Goal: Find specific page/section: Find specific page/section

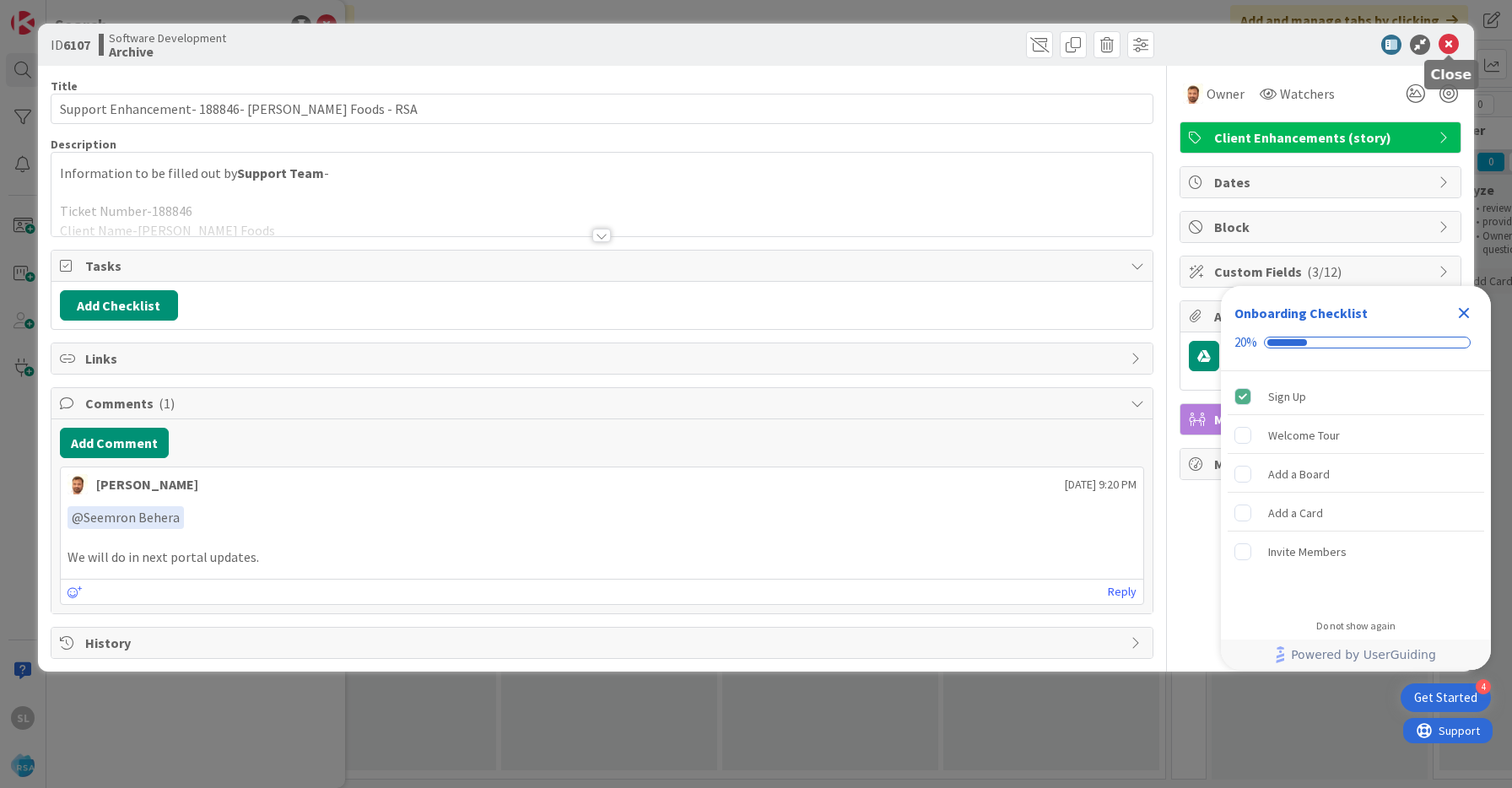
click at [1447, 49] on icon at bounding box center [1448, 44] width 20 height 20
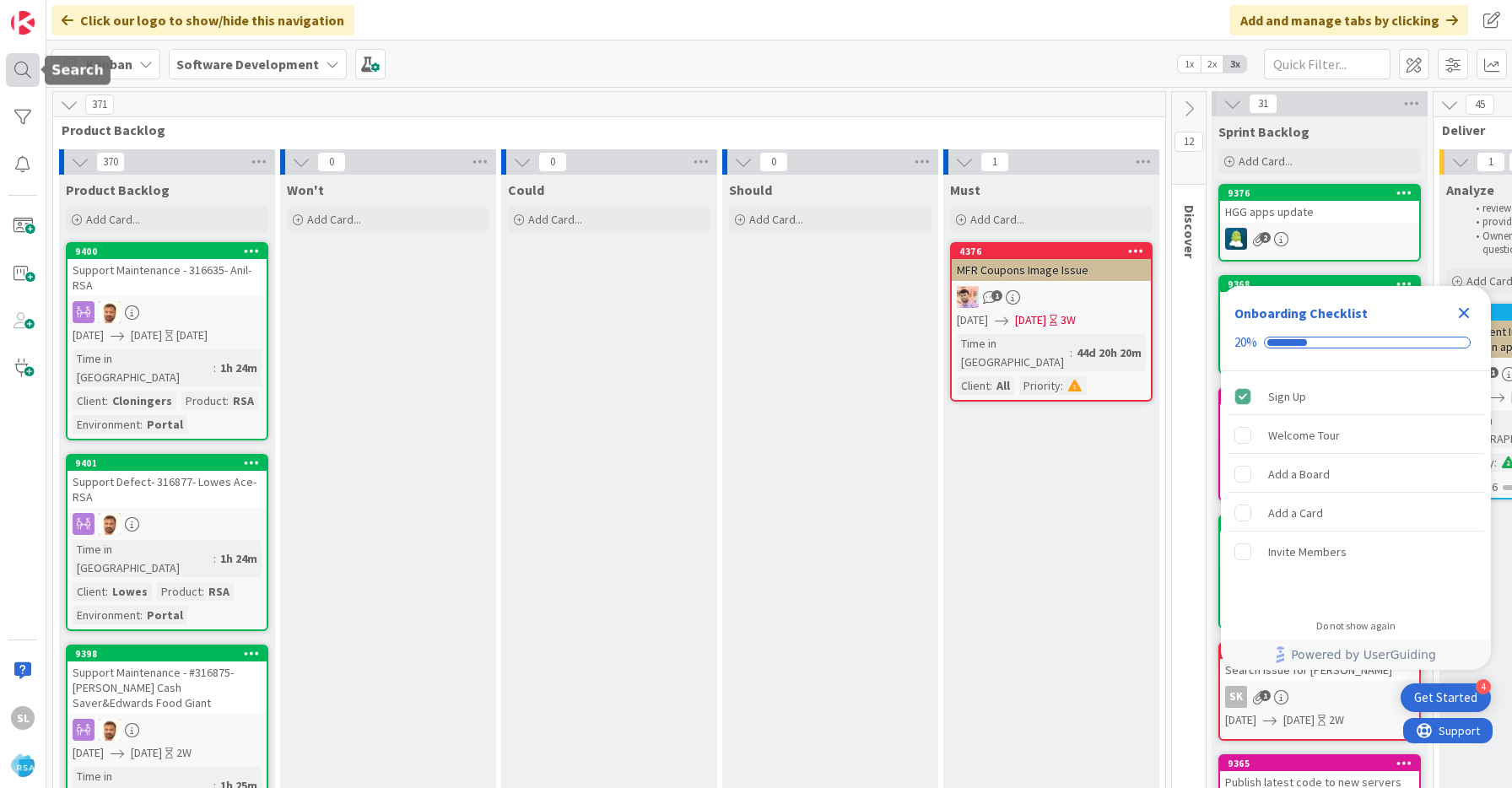
click at [24, 56] on div at bounding box center [22, 70] width 34 height 34
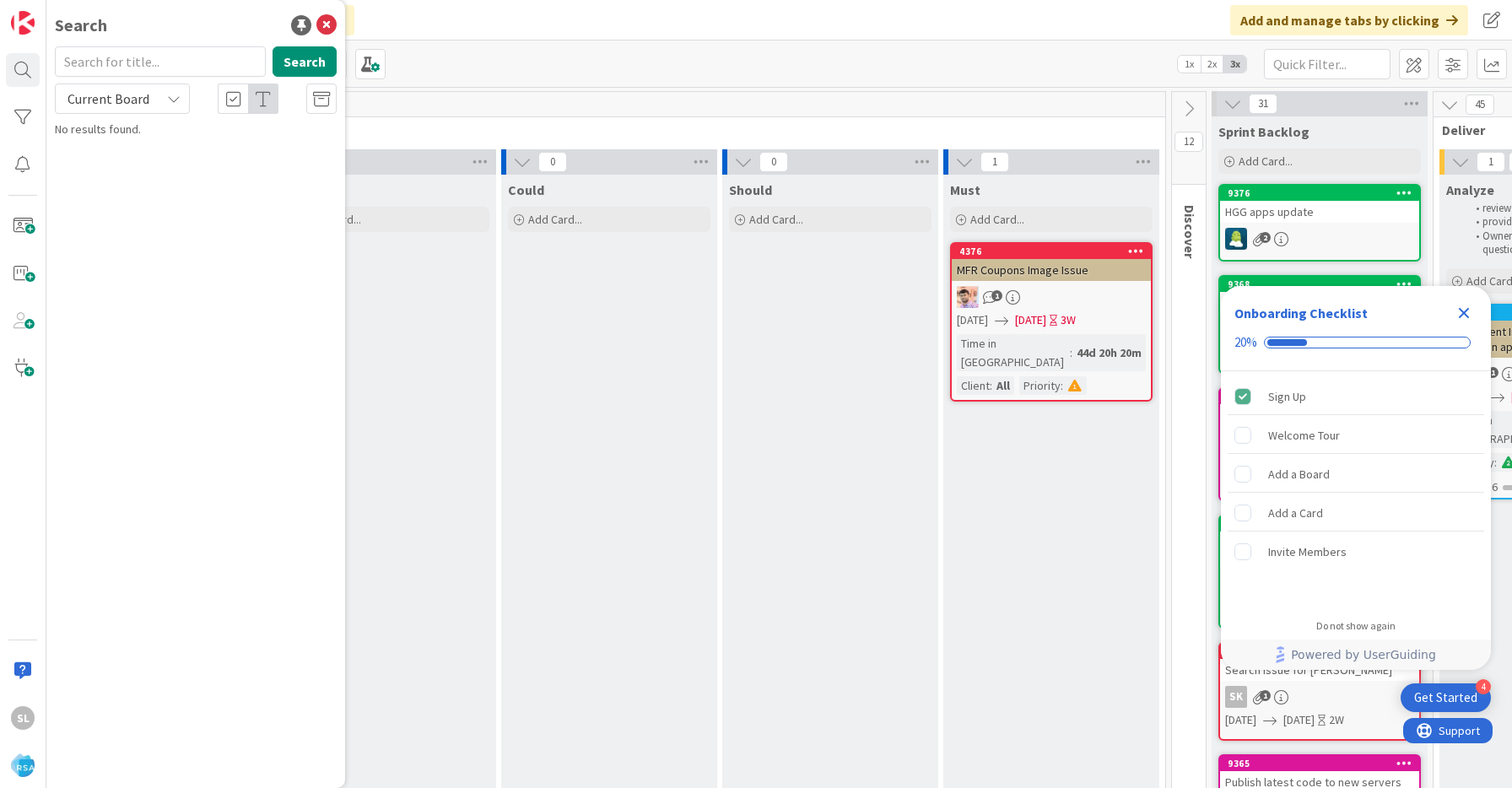
click at [124, 64] on input "text" at bounding box center [160, 61] width 210 height 30
type input "8308"
click at [312, 62] on button "Search" at bounding box center [304, 61] width 64 height 30
click at [191, 157] on p "Picker App Enhancements" at bounding box center [207, 149] width 258 height 17
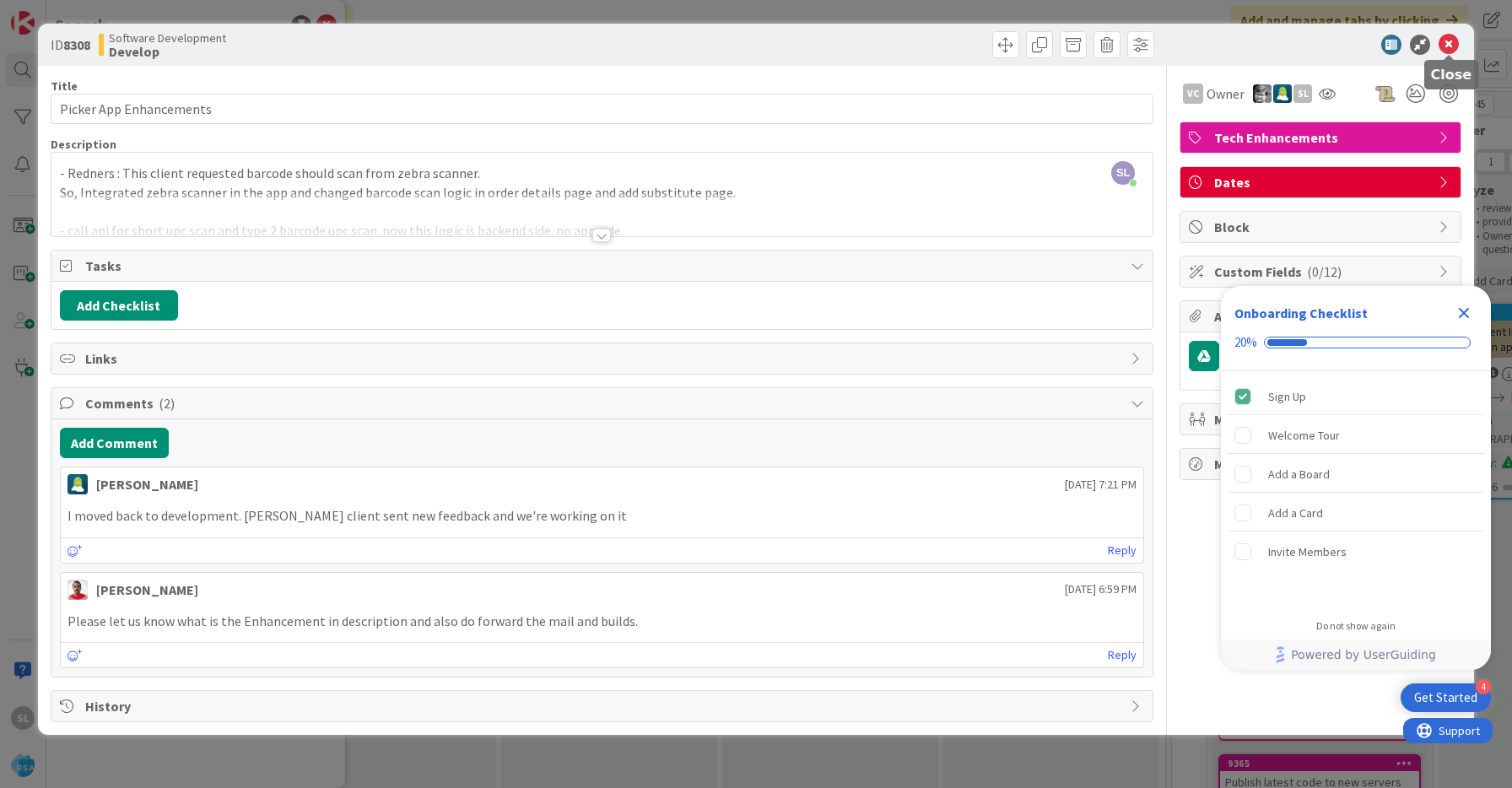
click at [1445, 46] on icon at bounding box center [1448, 44] width 20 height 20
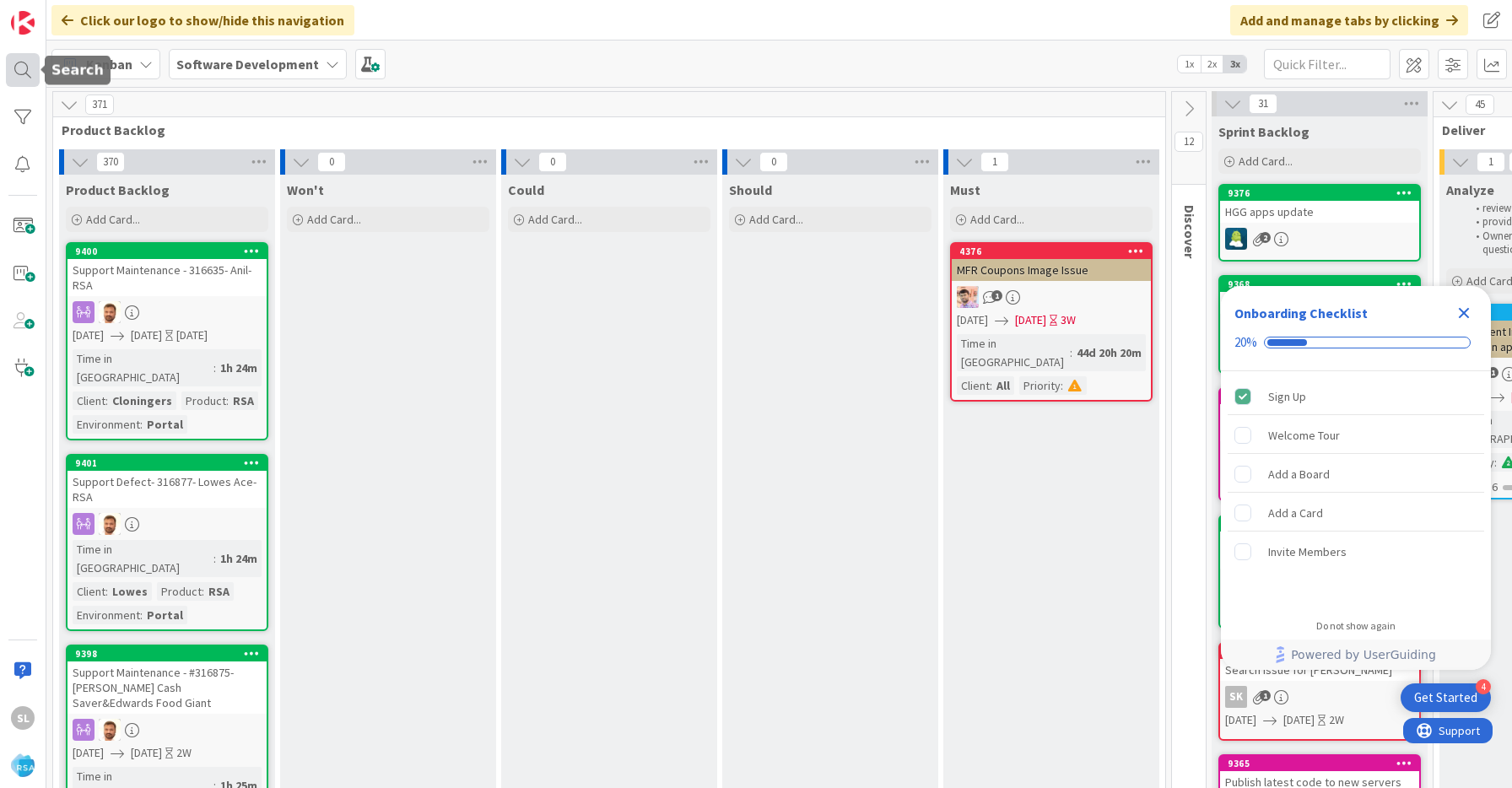
click at [22, 73] on div at bounding box center [22, 70] width 34 height 34
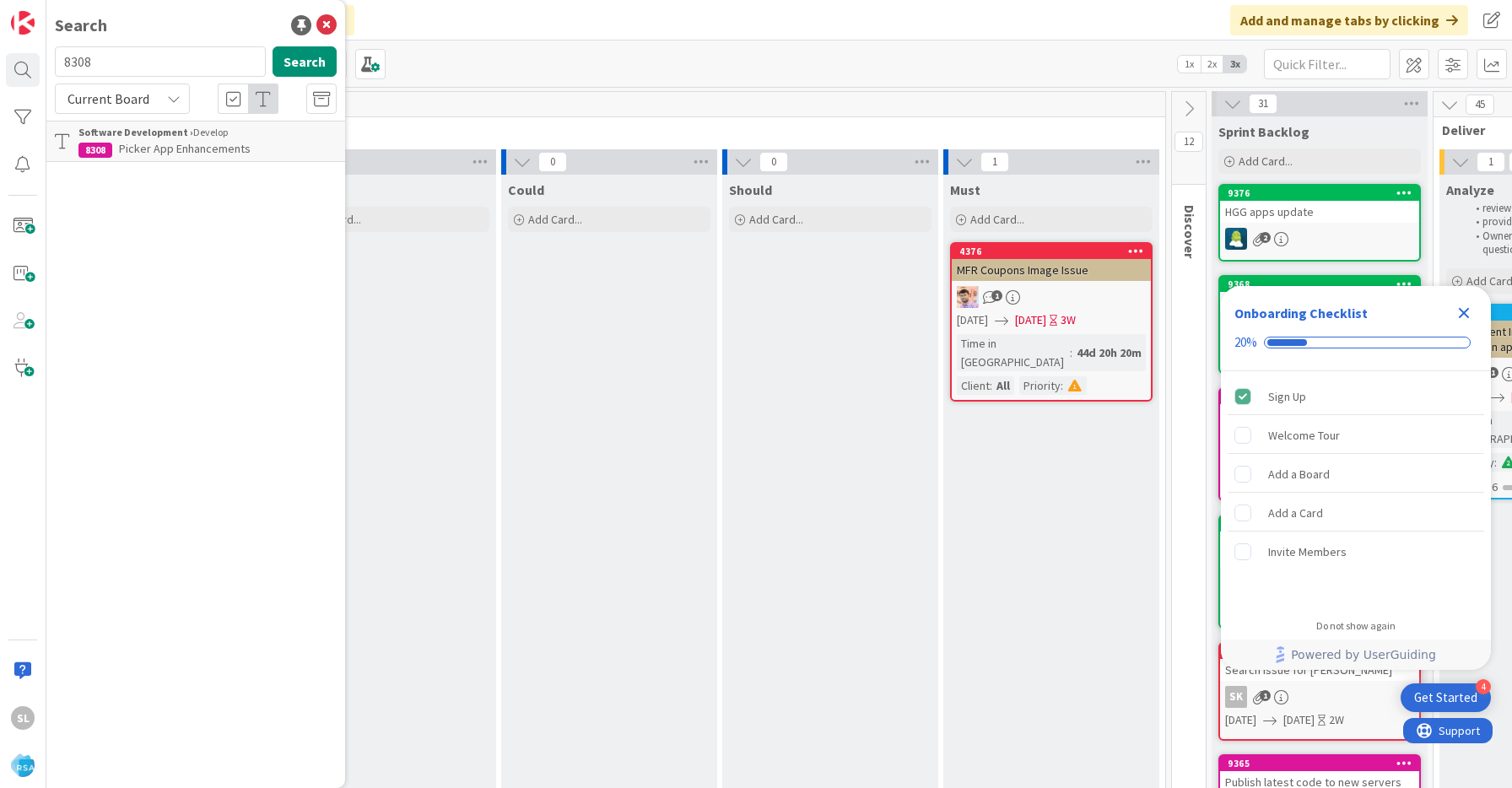
click at [117, 61] on input "8308" at bounding box center [160, 61] width 210 height 30
type input "9360"
click at [296, 64] on button "Search" at bounding box center [304, 61] width 64 height 30
click at [195, 65] on input "9360" at bounding box center [160, 61] width 210 height 30
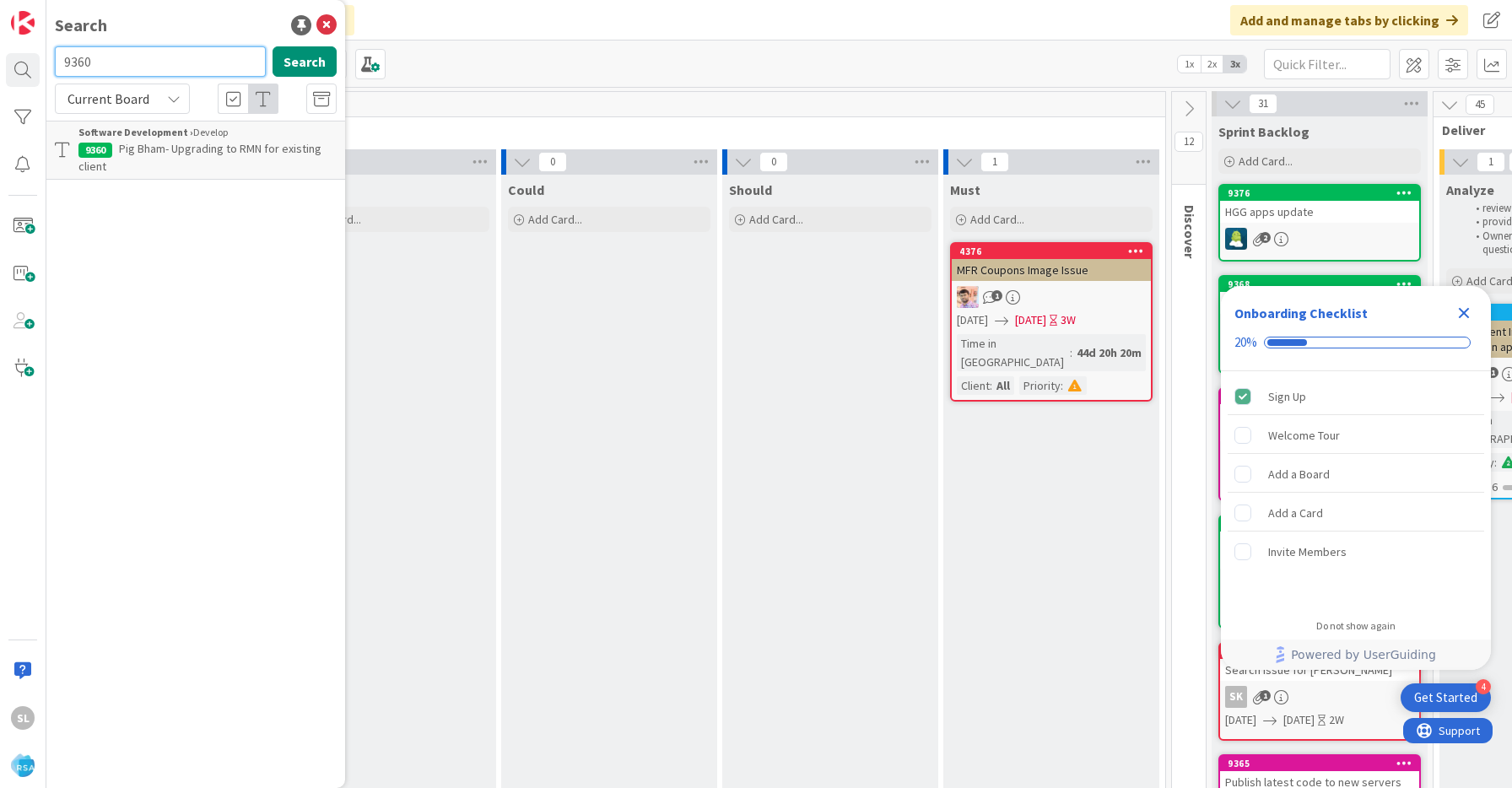
click at [195, 65] on input "9360" at bounding box center [160, 61] width 210 height 30
paste input "268"
type input "9268"
click at [275, 164] on p "Support Enhancement- 311827 - Edwards Food Giant - Picker App - AOG" at bounding box center [207, 157] width 258 height 36
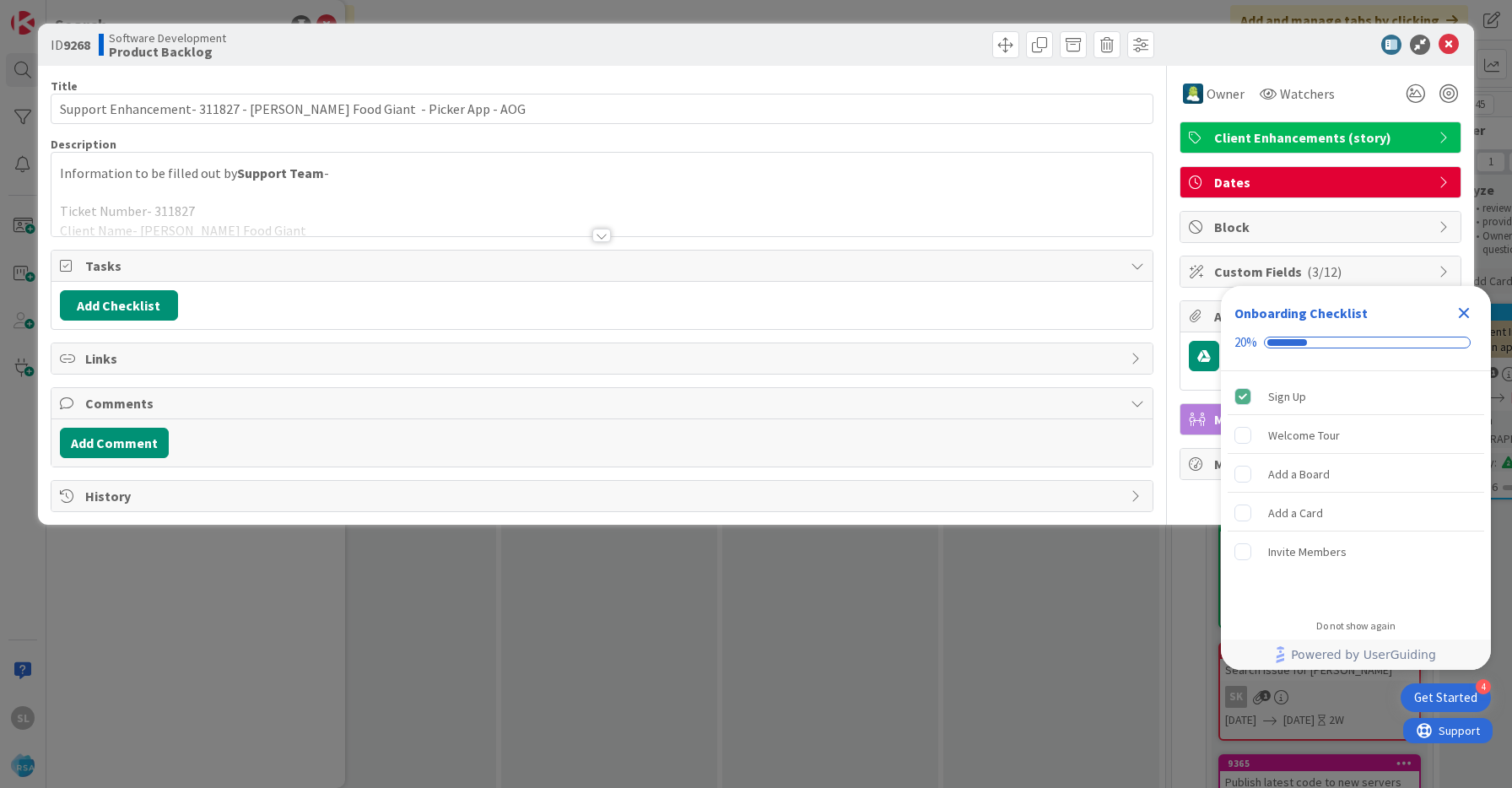
click at [610, 233] on div at bounding box center [601, 236] width 18 height 14
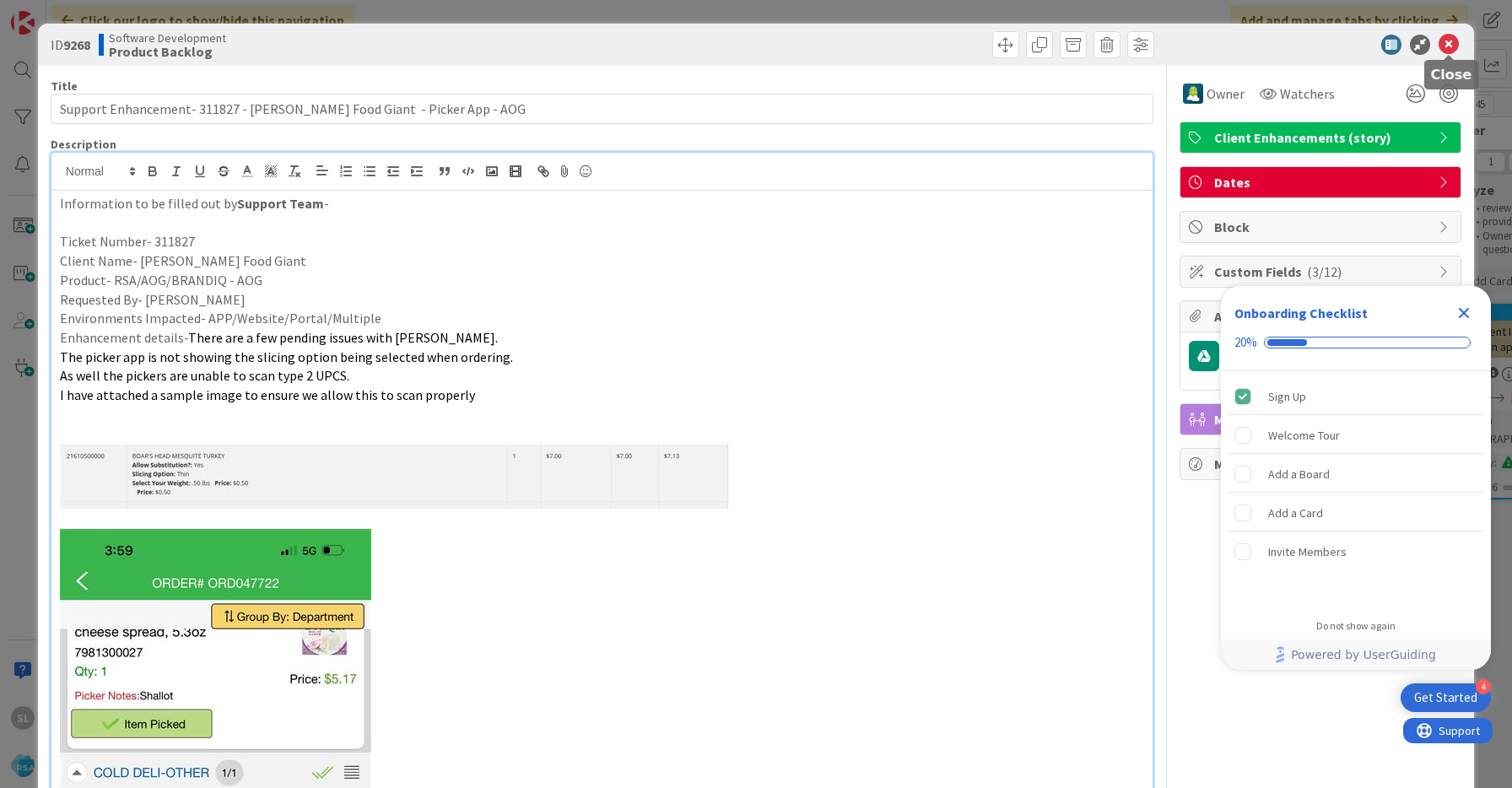
click at [1451, 43] on icon at bounding box center [1448, 44] width 20 height 20
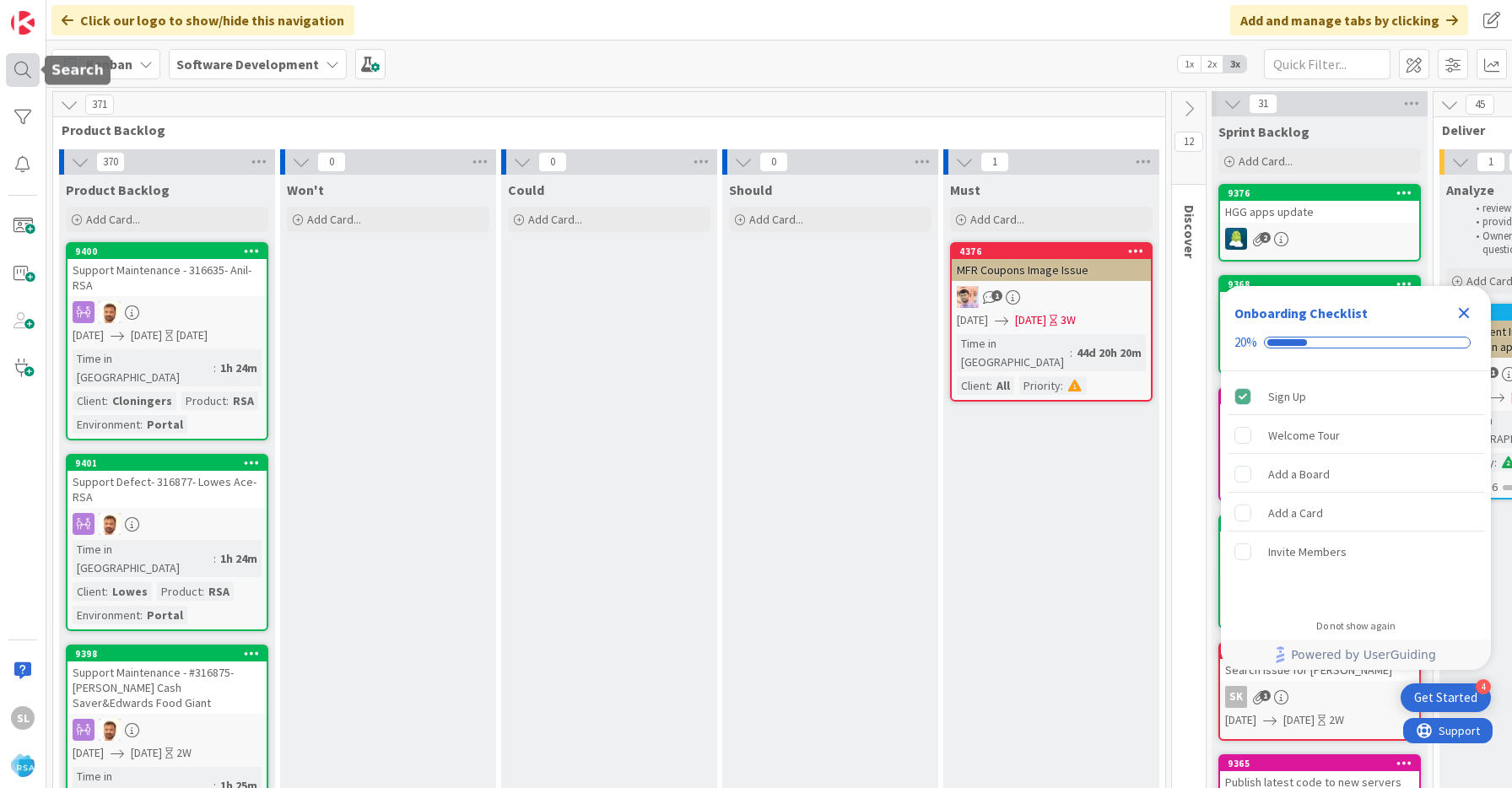
click at [21, 68] on div at bounding box center [22, 70] width 34 height 34
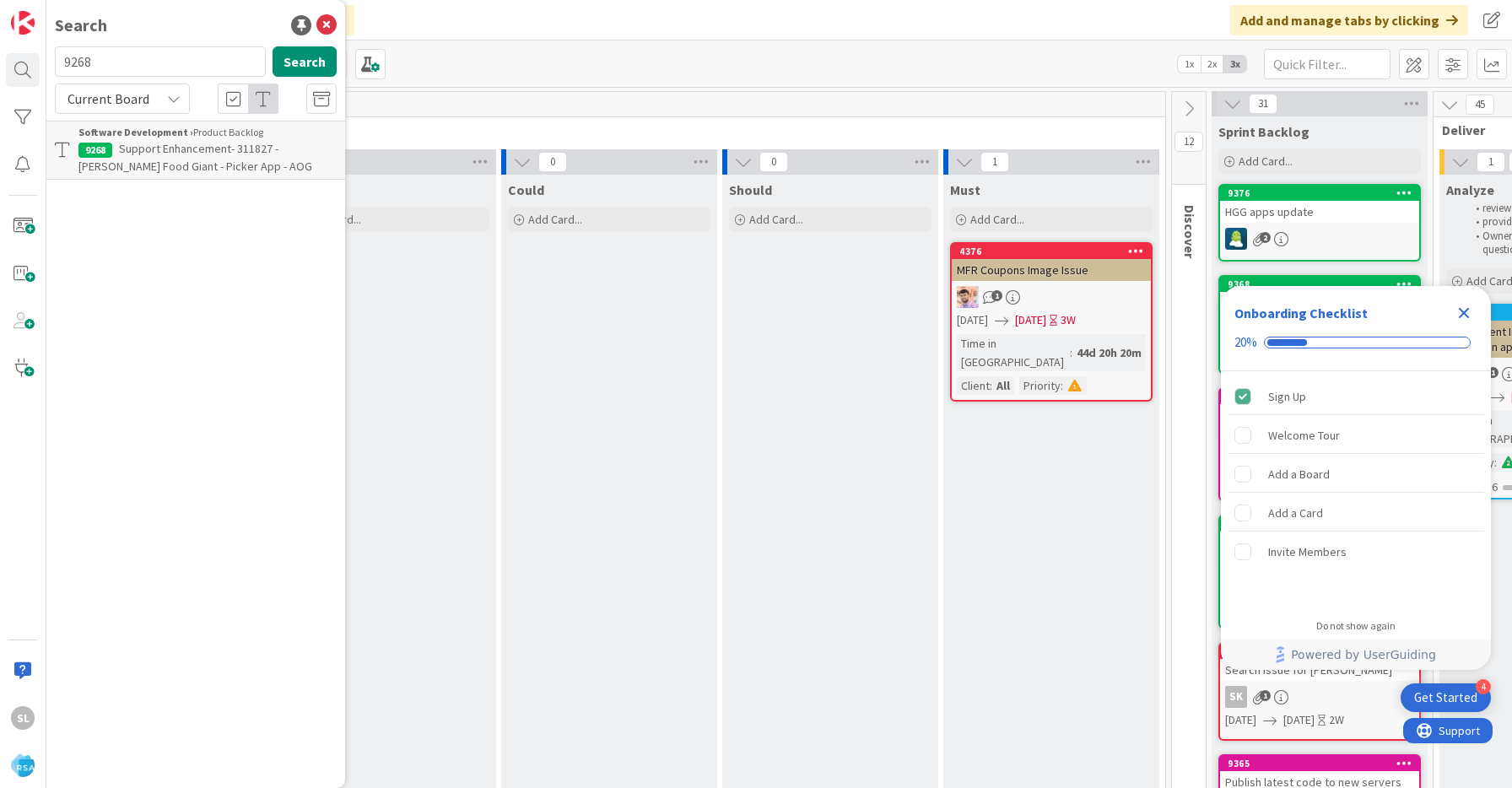
click at [122, 55] on input "9268" at bounding box center [160, 61] width 210 height 30
type input "bag label"
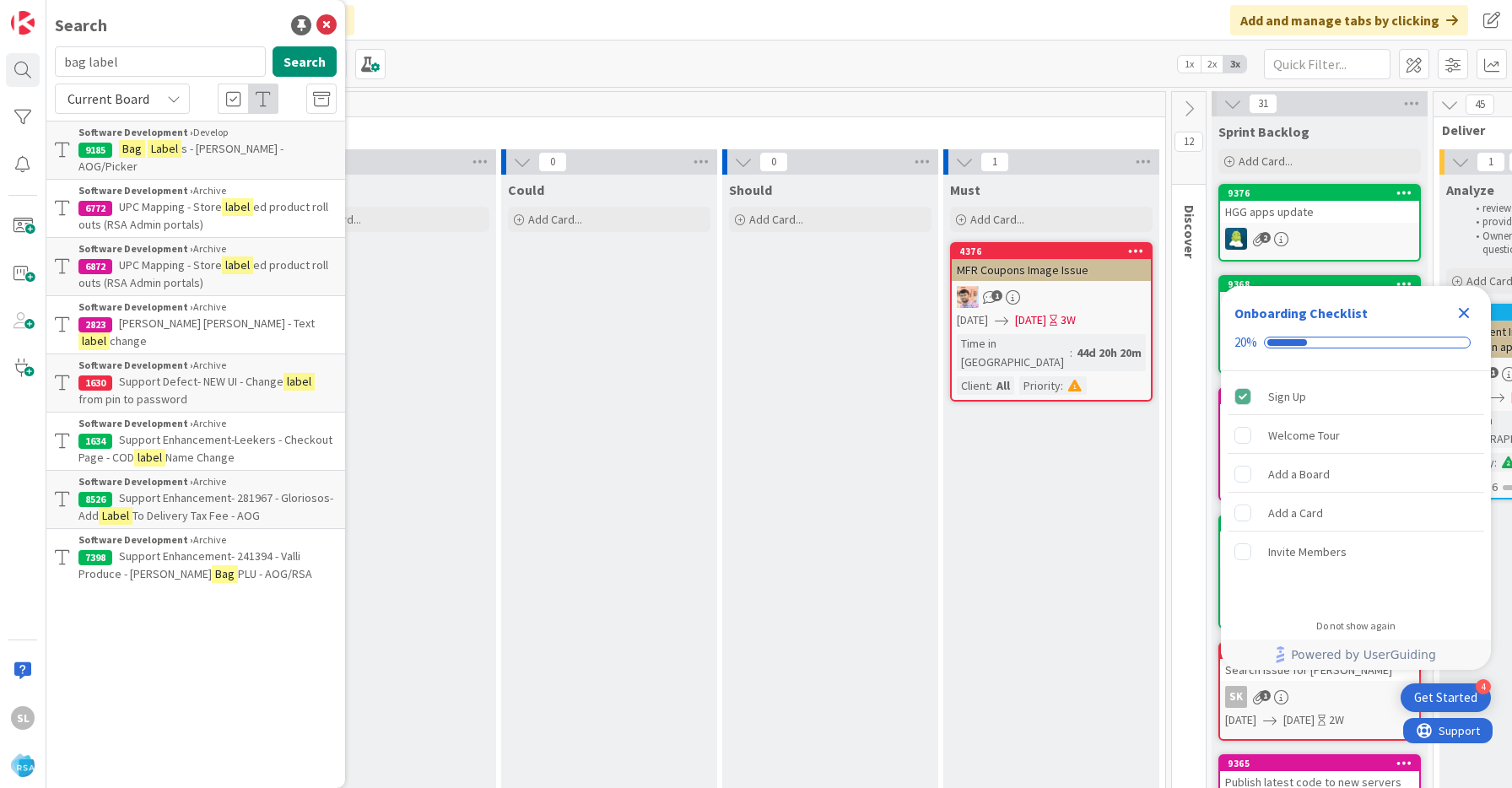
click at [214, 153] on span "s - Redner's - AOG/Picker" at bounding box center [181, 157] width 205 height 33
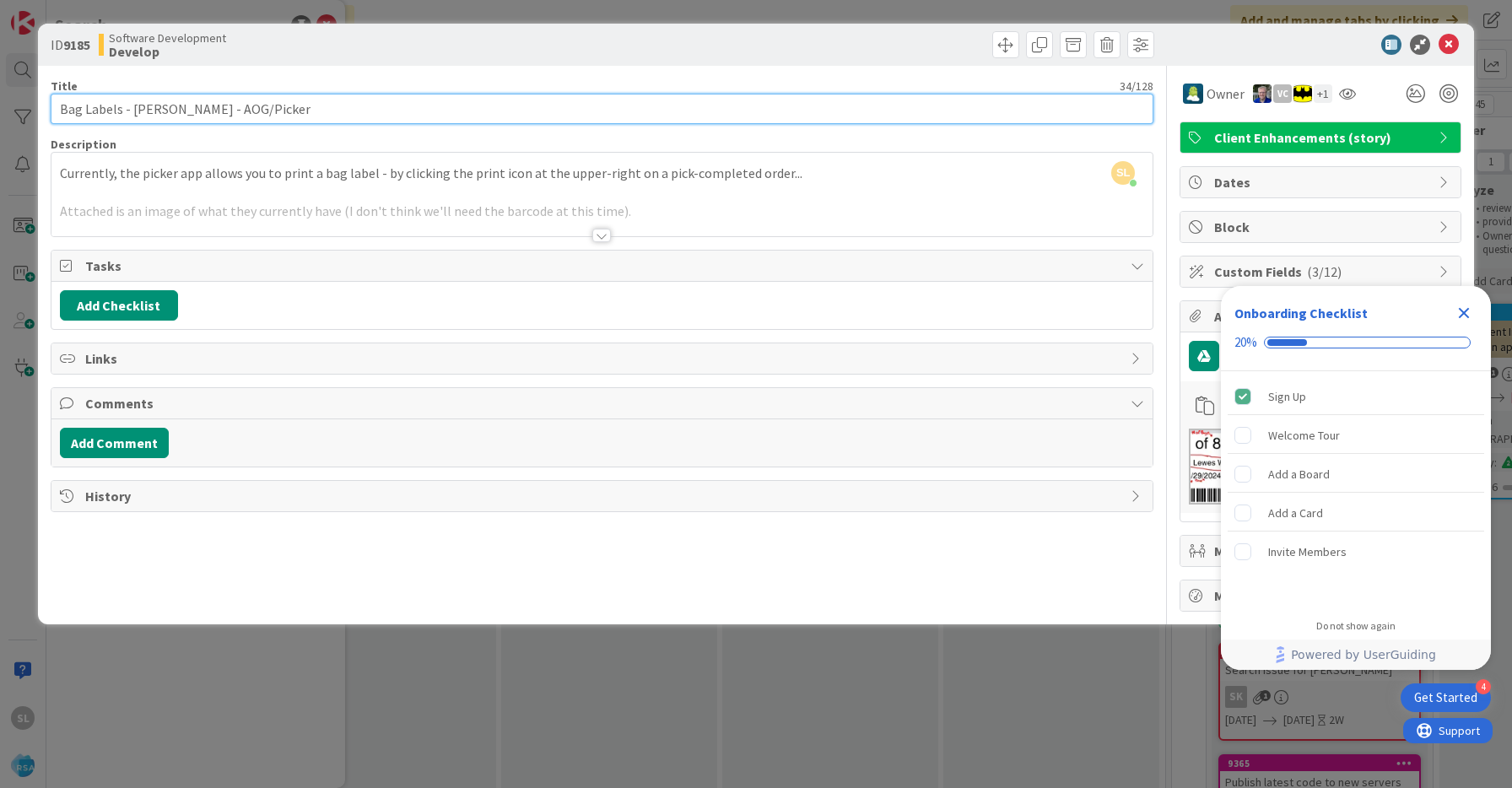
click at [192, 109] on input "Bag Labels - Redner's - AOG/Picker" at bounding box center [602, 108] width 1103 height 30
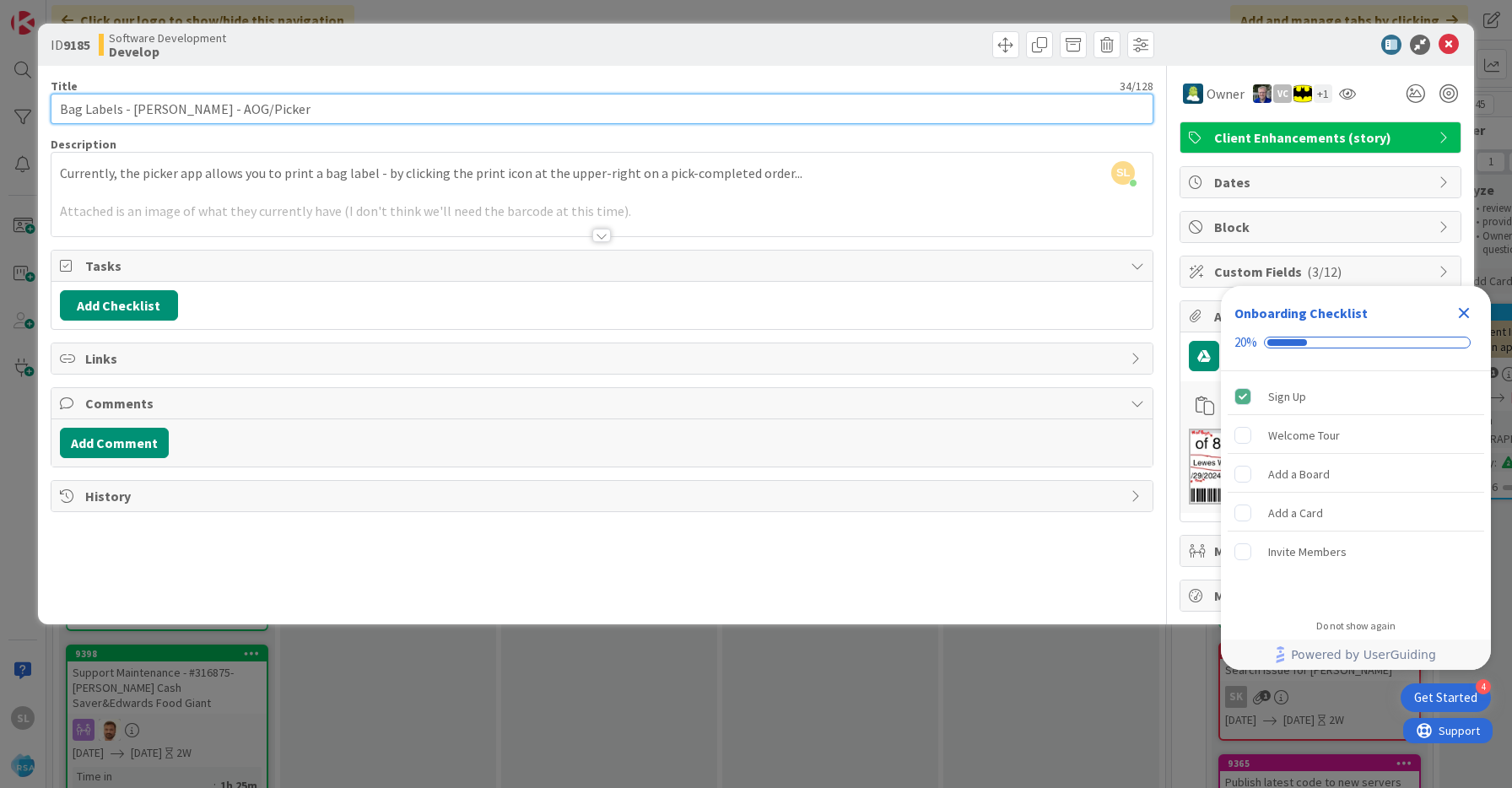
click at [192, 109] on input "Bag Labels - Redner's - AOG/Picker" at bounding box center [602, 108] width 1103 height 30
click at [1453, 42] on icon at bounding box center [1448, 44] width 20 height 20
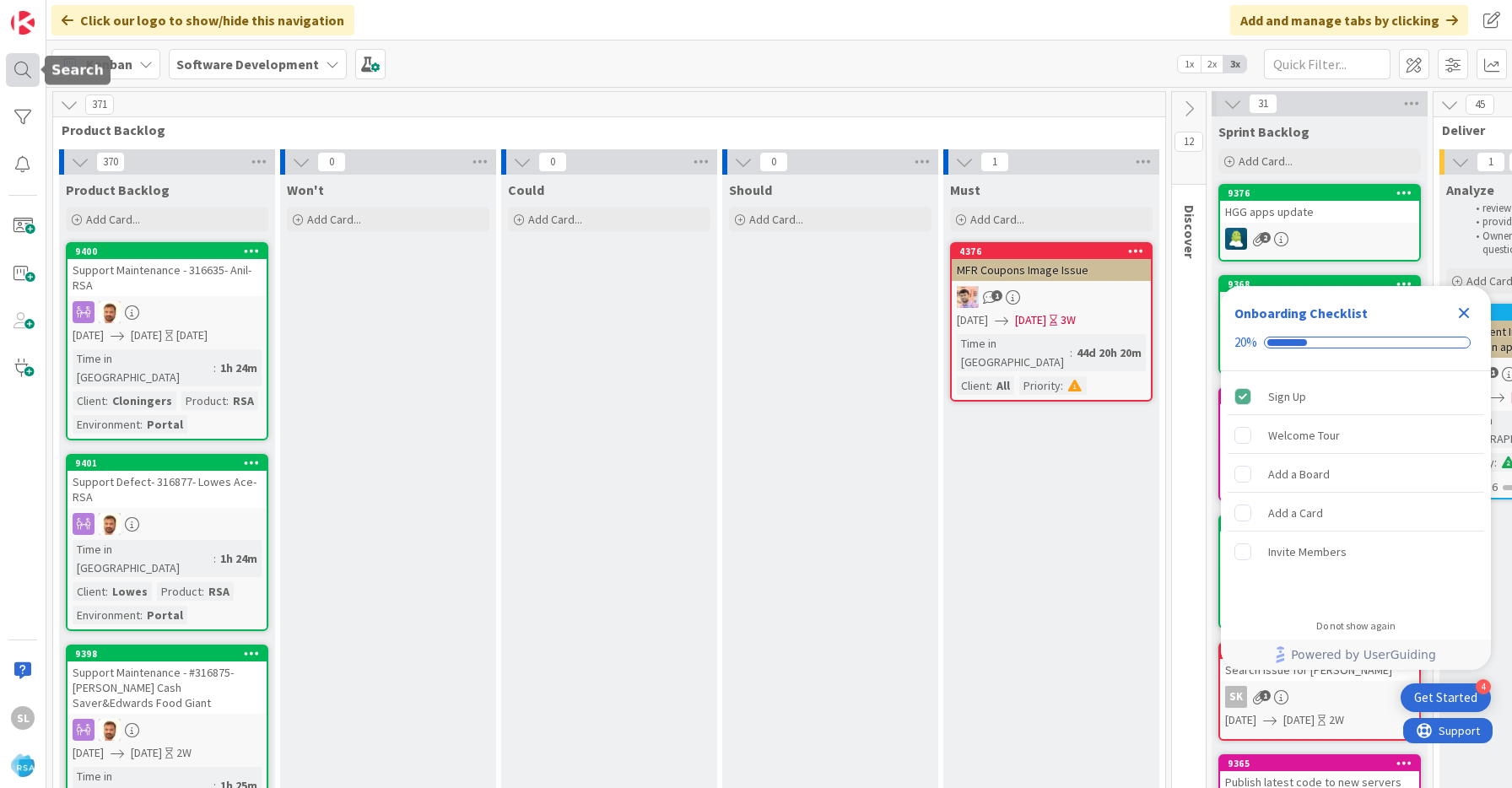
click at [10, 73] on div at bounding box center [22, 70] width 34 height 34
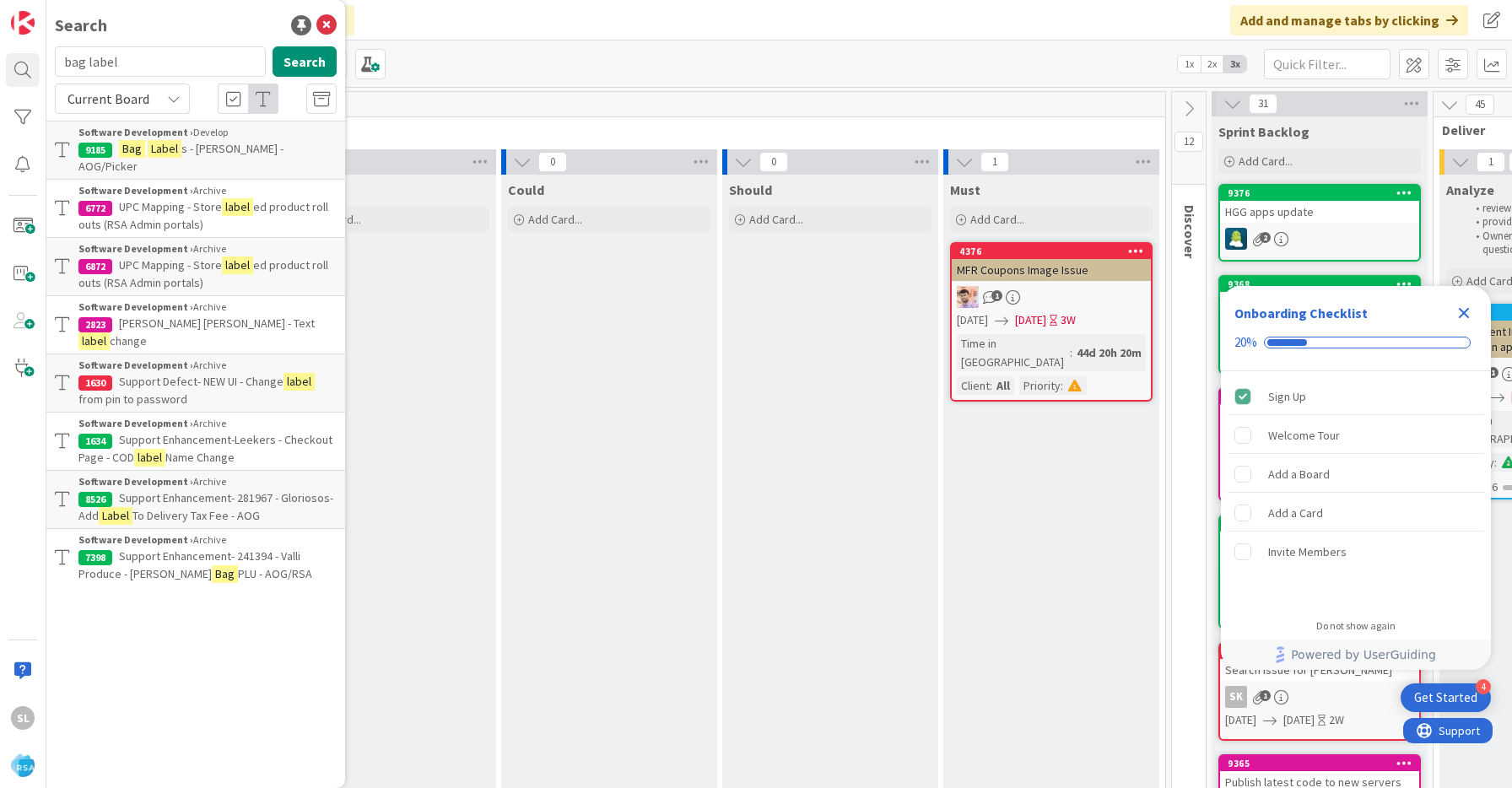
click at [140, 64] on input "bag label" at bounding box center [160, 61] width 210 height 30
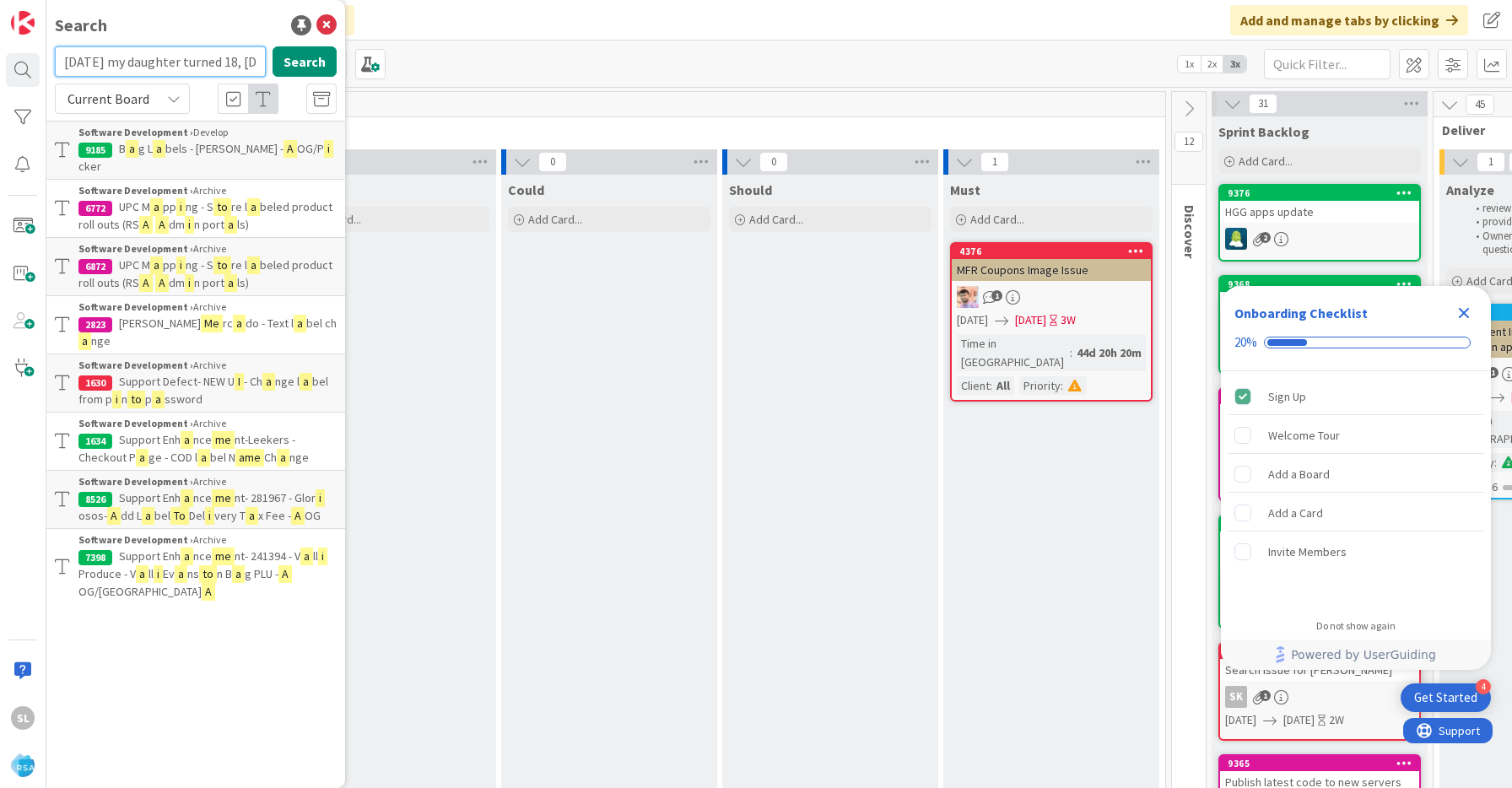
click at [238, 69] on input "Yesterday my daughter turned 18, today I am next to you instead of being with h…" at bounding box center [160, 61] width 210 height 30
paste input "sunshine"
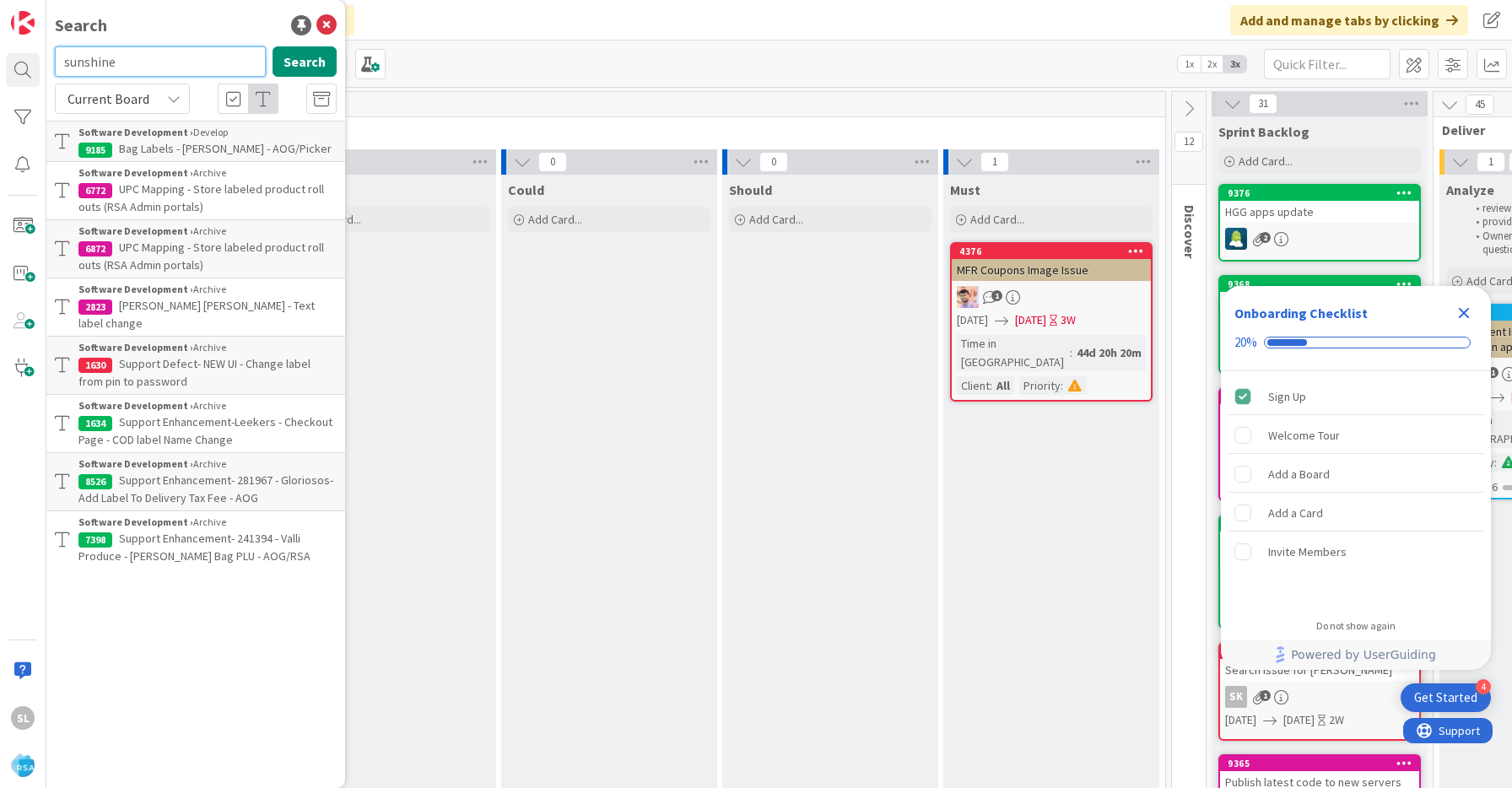
type input "sunshine"
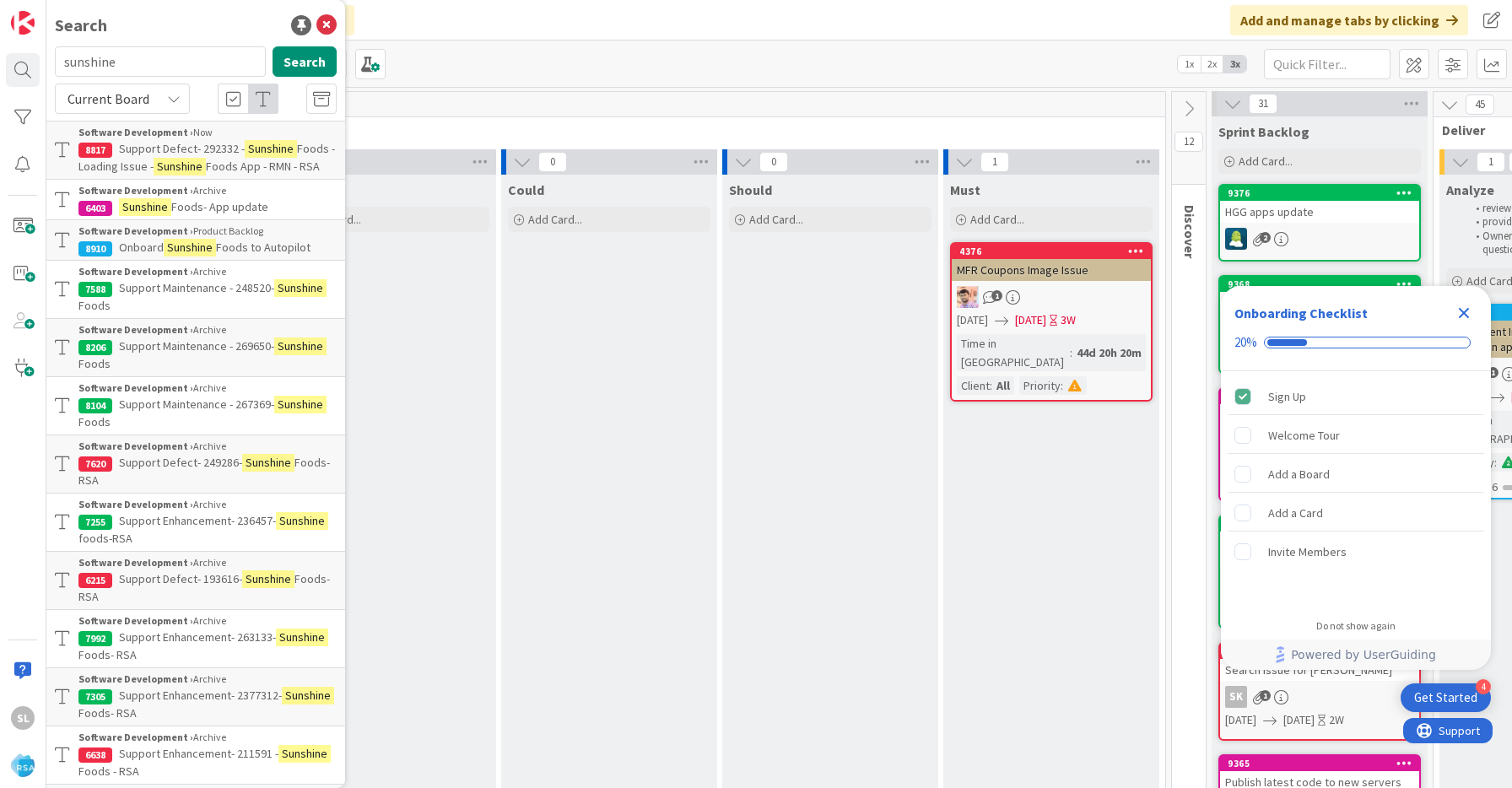
click at [281, 169] on span "Foods App - RMN - RSA" at bounding box center [263, 166] width 114 height 15
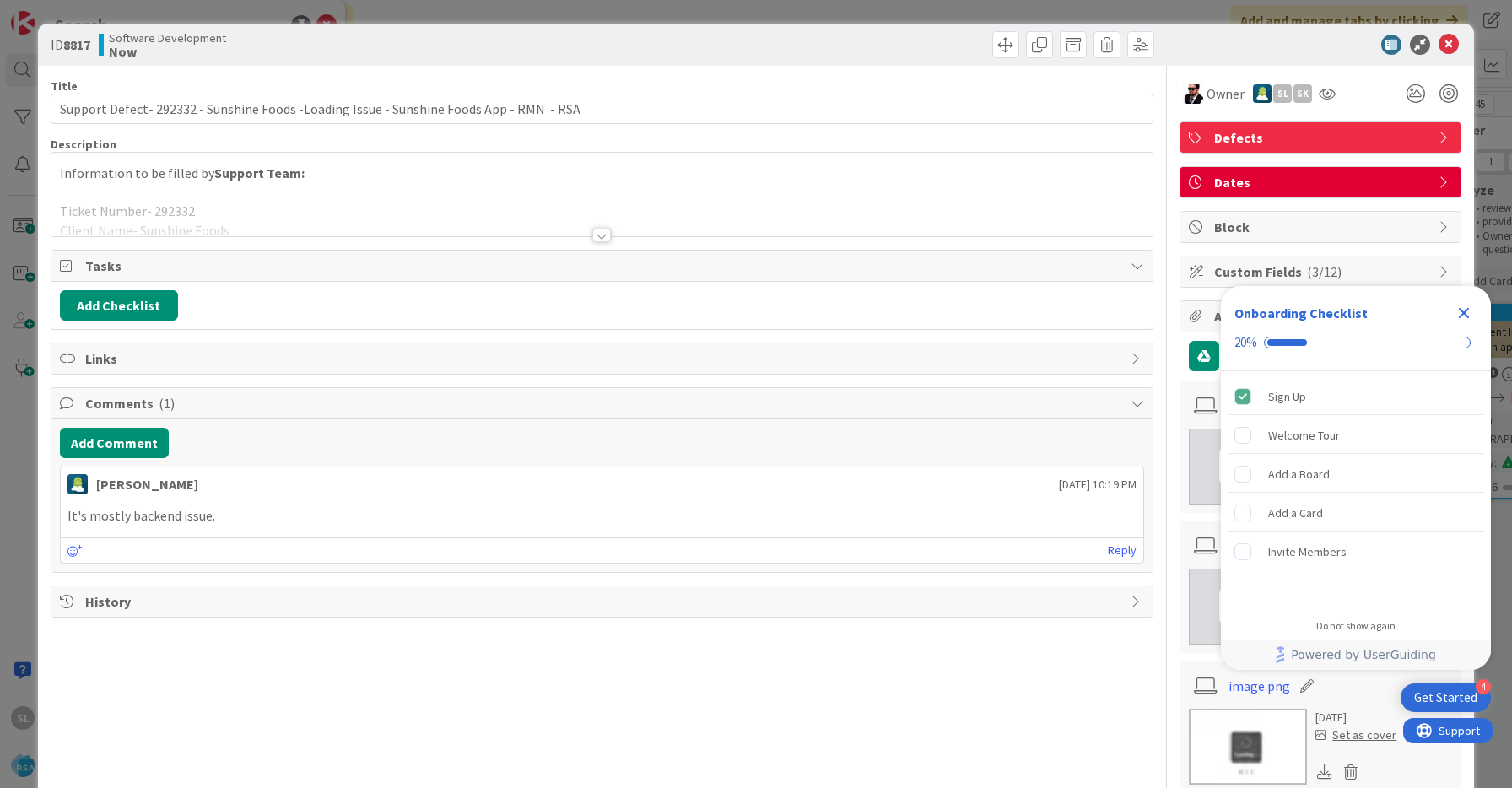
click at [600, 230] on div at bounding box center [601, 236] width 18 height 14
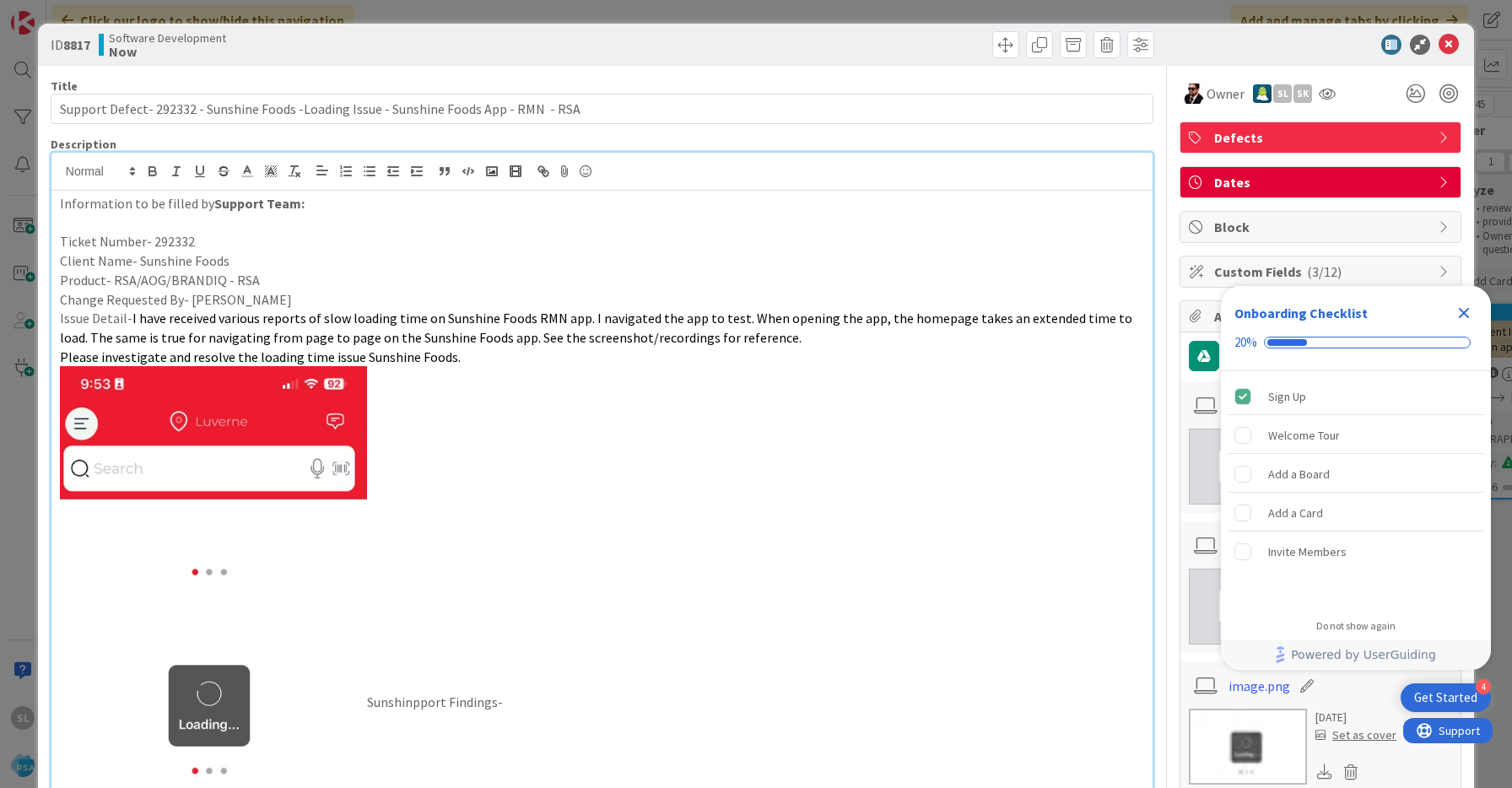
click at [1464, 308] on icon "Close Checklist" at bounding box center [1464, 313] width 20 height 20
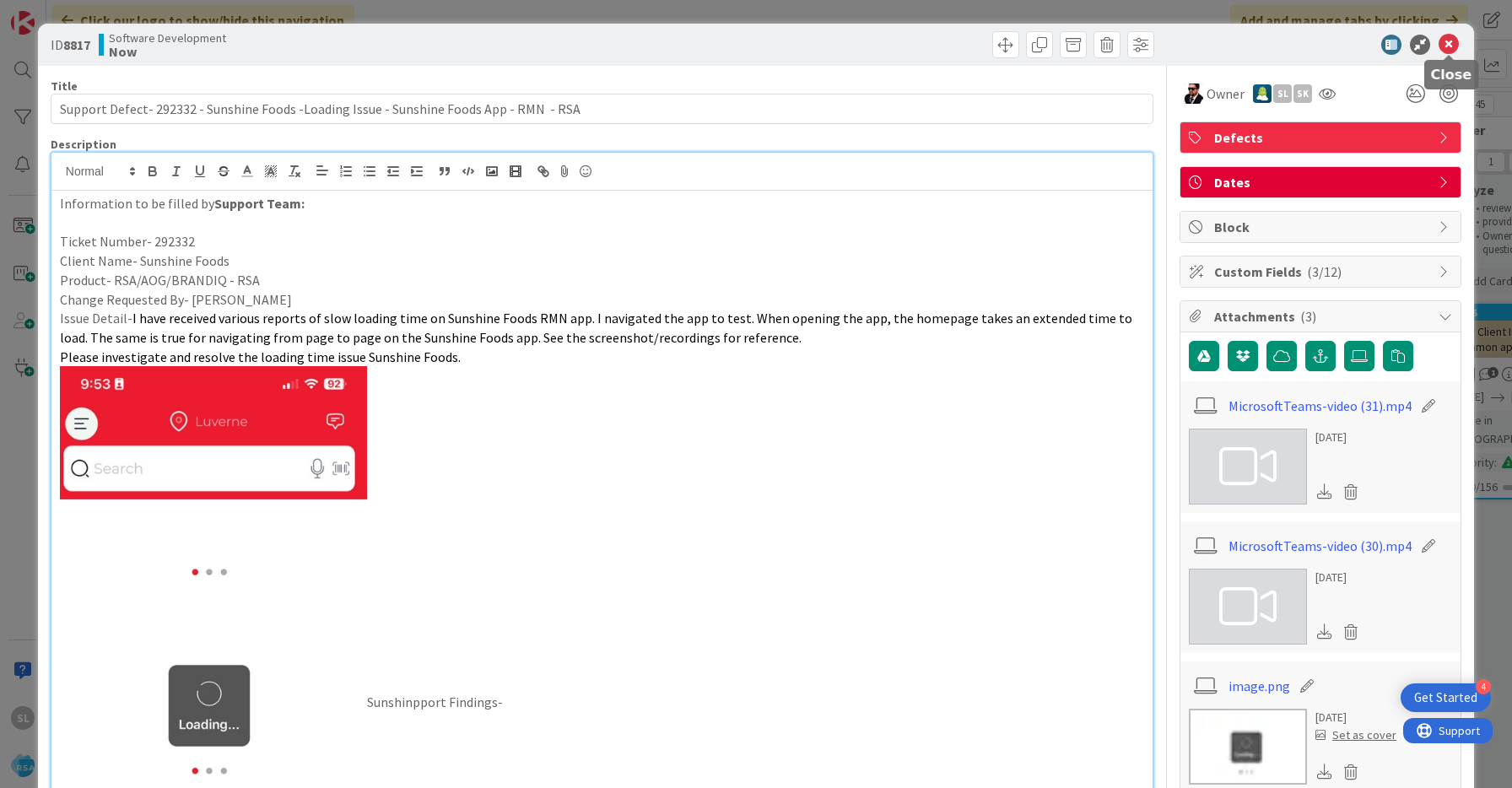
click at [1448, 44] on icon at bounding box center [1448, 44] width 20 height 20
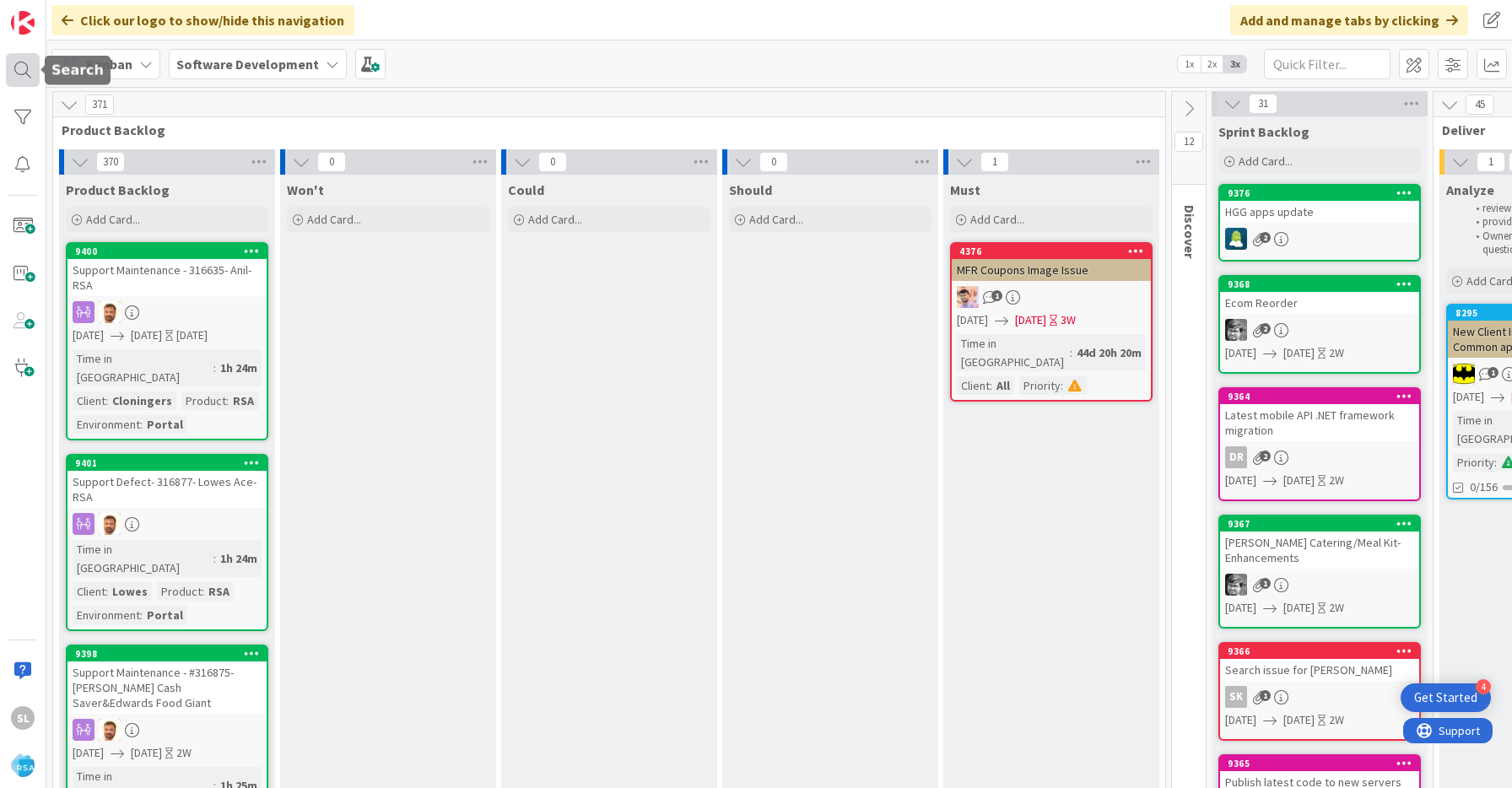
click at [30, 70] on div at bounding box center [22, 70] width 34 height 34
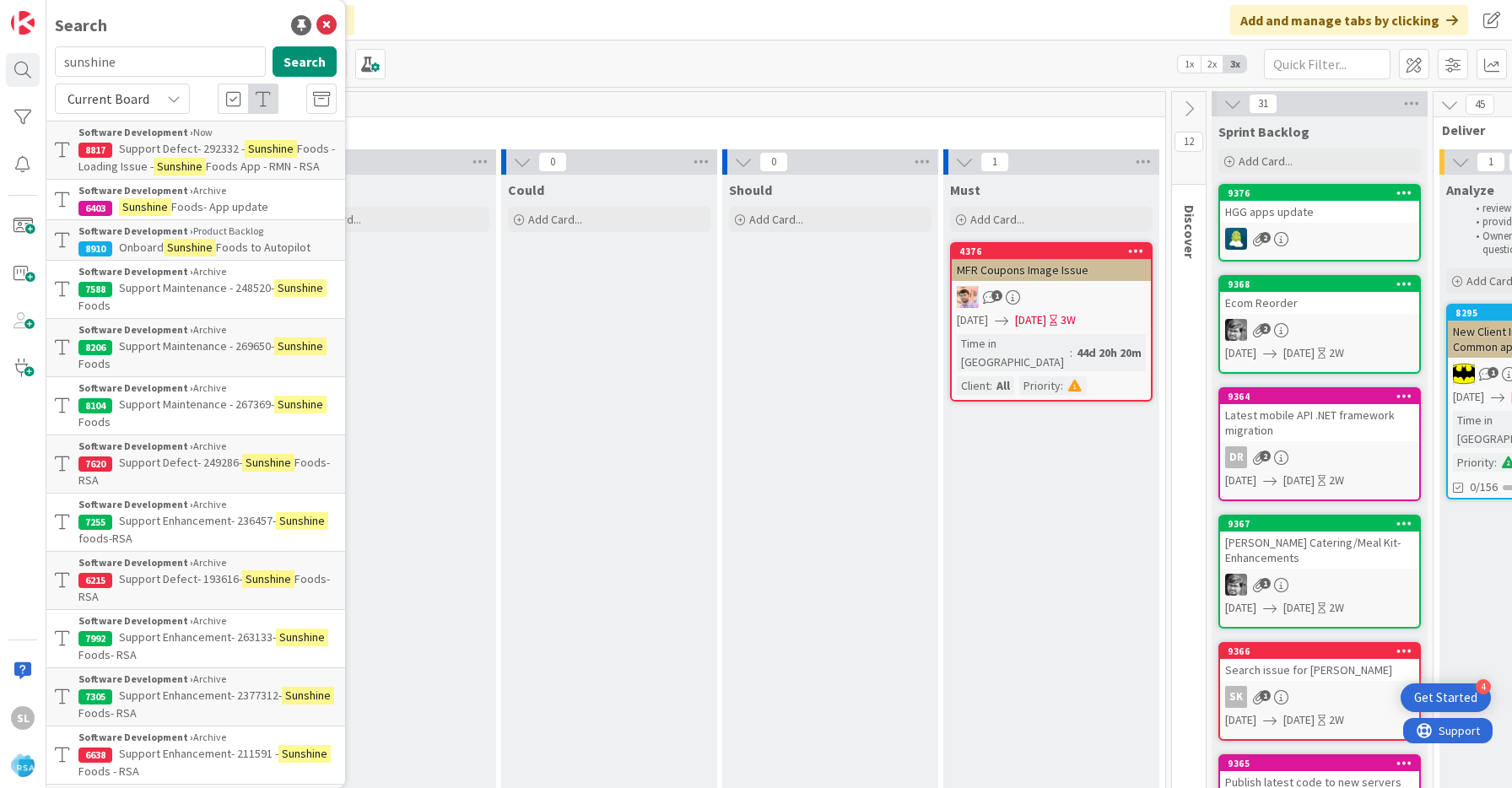
click at [219, 199] on span "Foods- App update" at bounding box center [219, 207] width 97 height 15
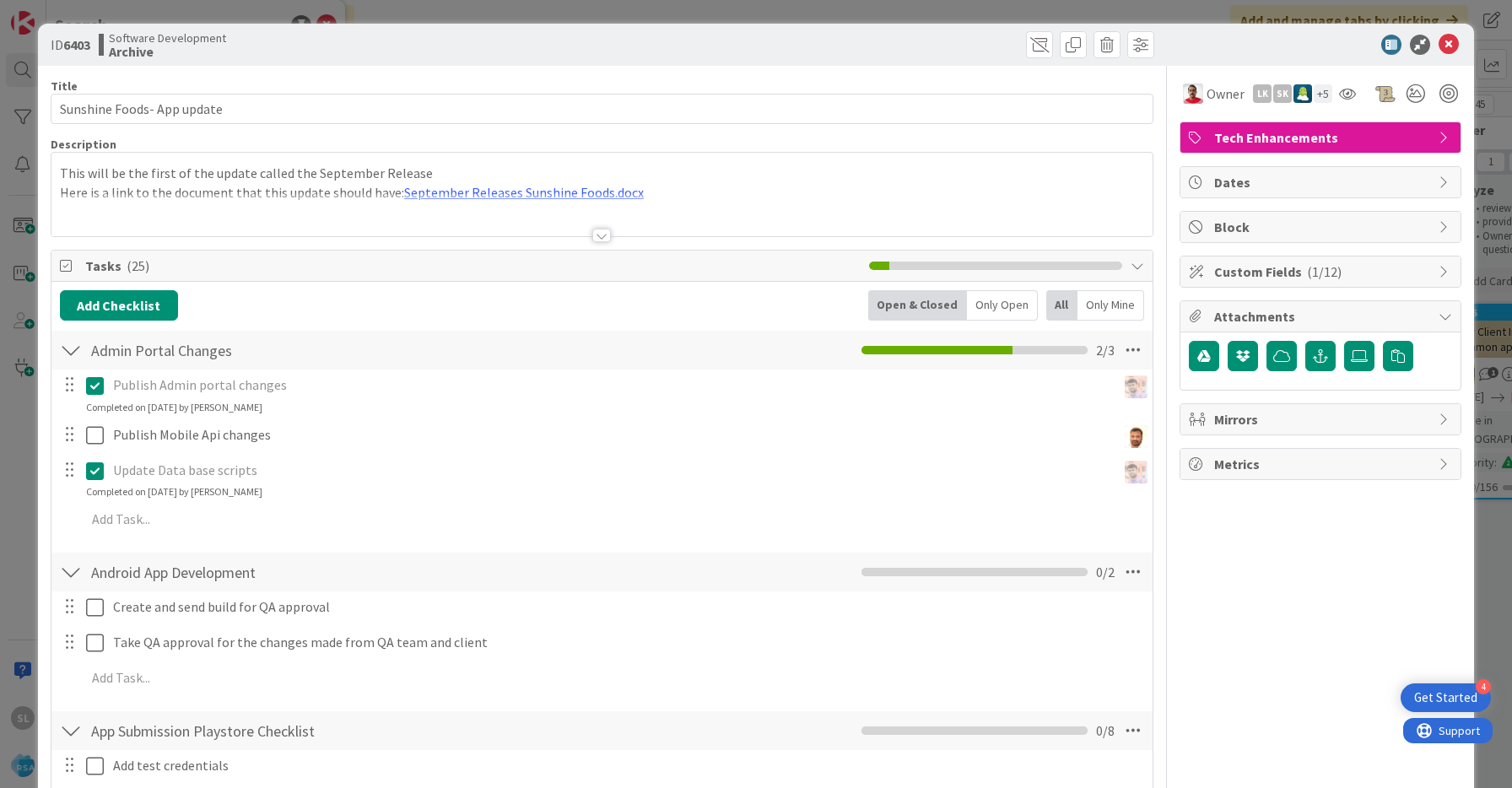
click at [599, 236] on div at bounding box center [601, 236] width 18 height 14
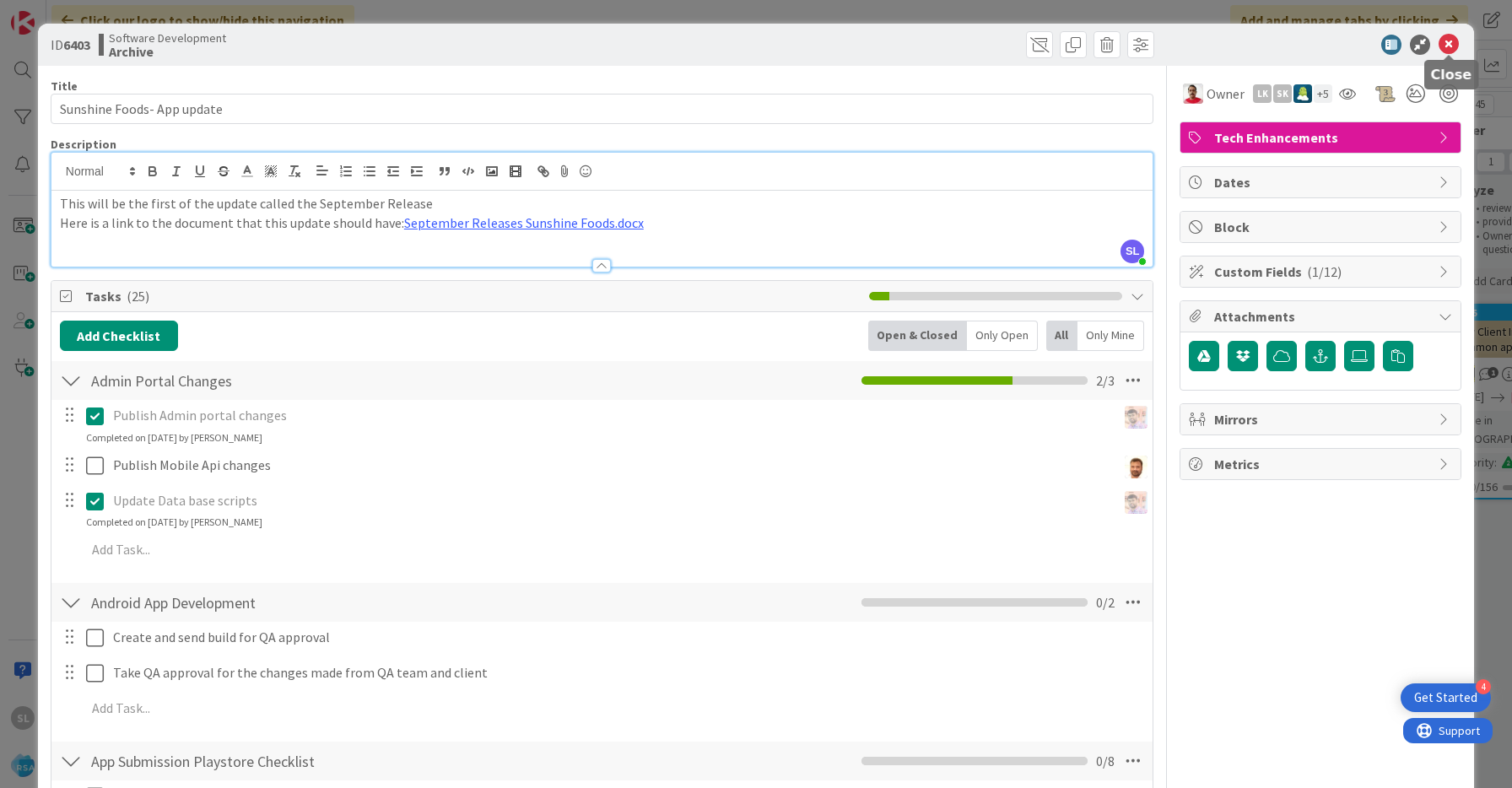
click at [1450, 50] on icon at bounding box center [1448, 44] width 20 height 20
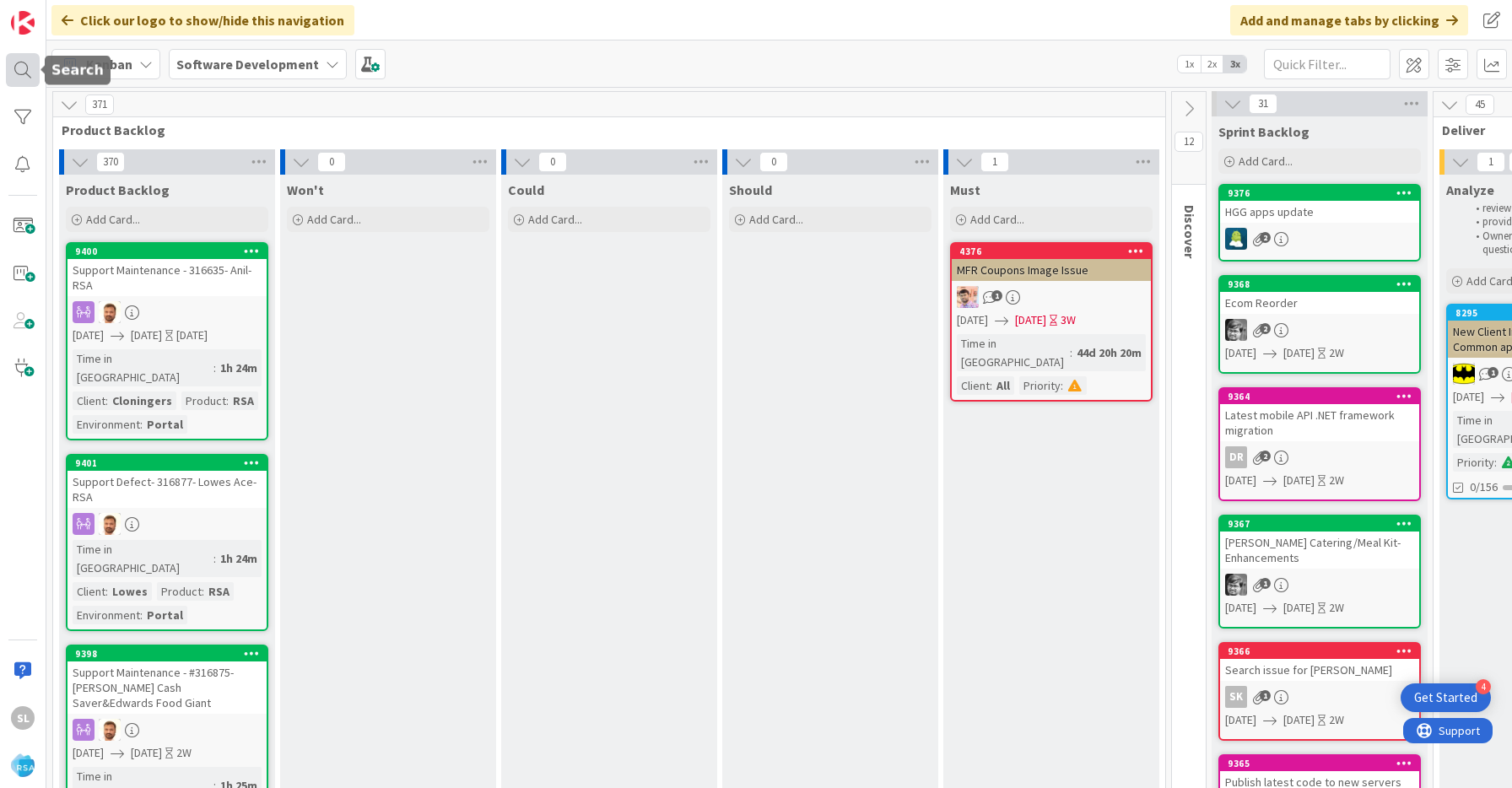
click at [22, 72] on div at bounding box center [22, 70] width 34 height 34
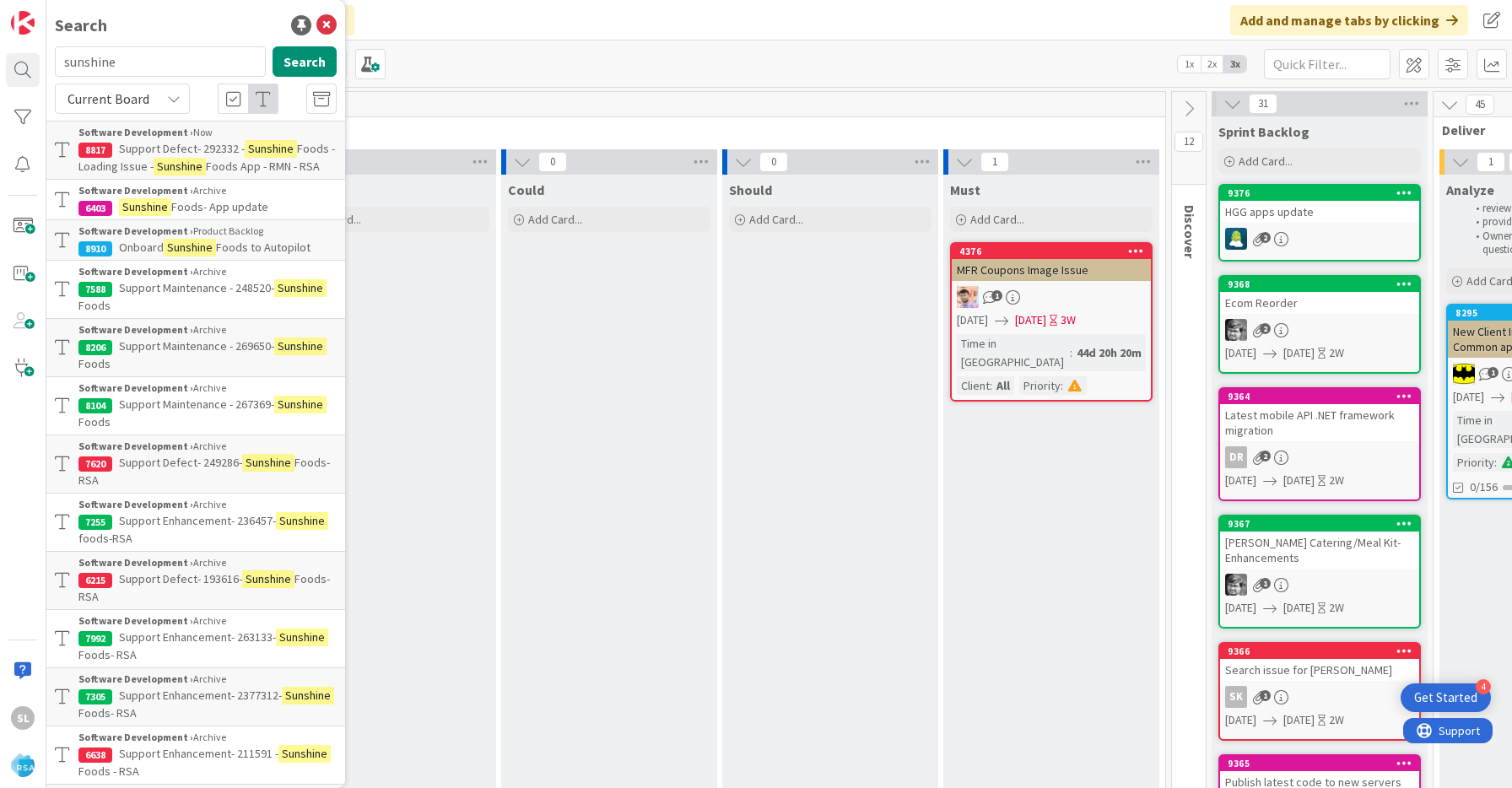
click at [275, 478] on p "Support Defect- 249286- Sunshine Foods- RSA" at bounding box center [207, 471] width 258 height 36
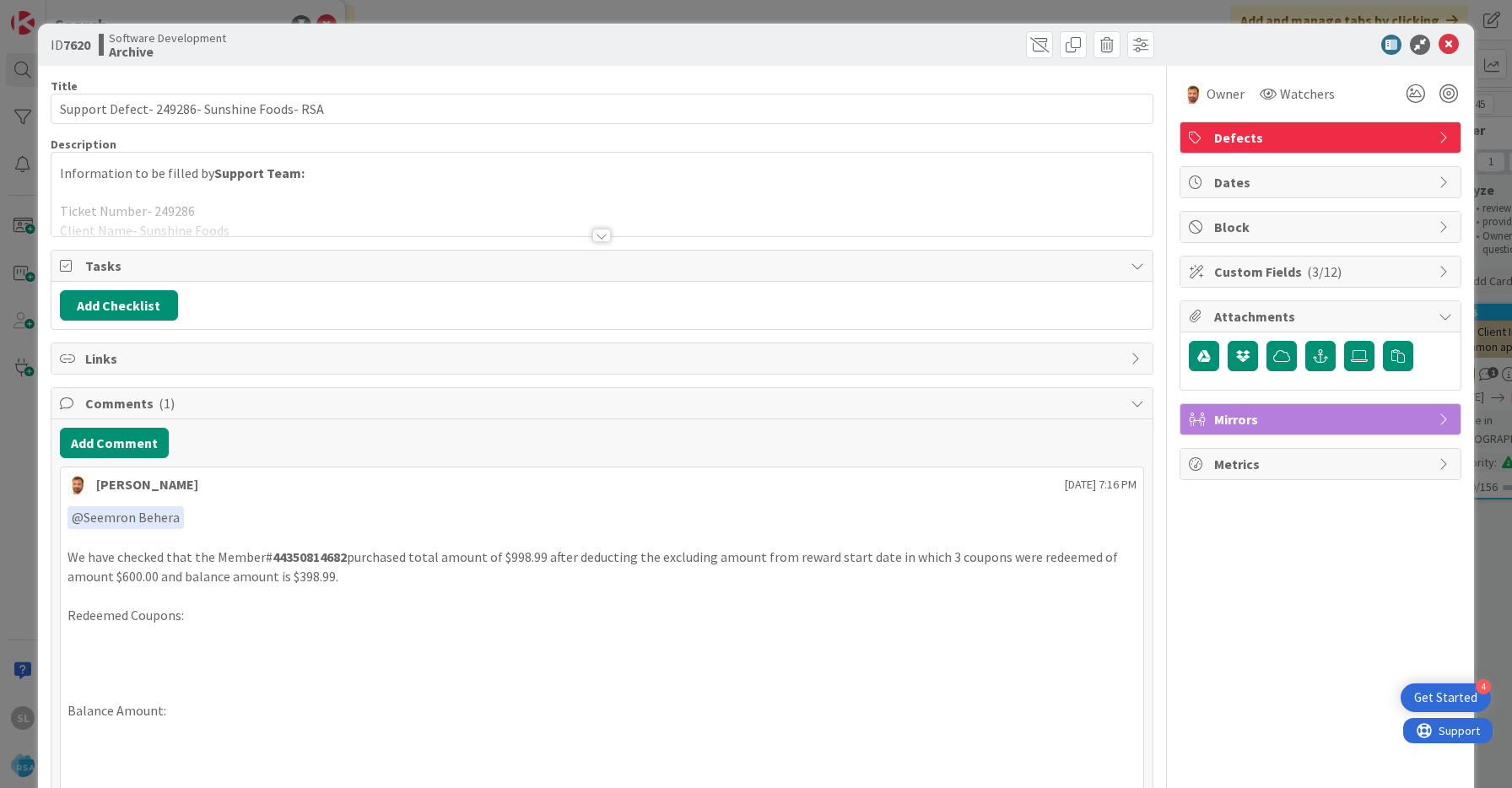
click at [596, 232] on div at bounding box center [601, 236] width 18 height 14
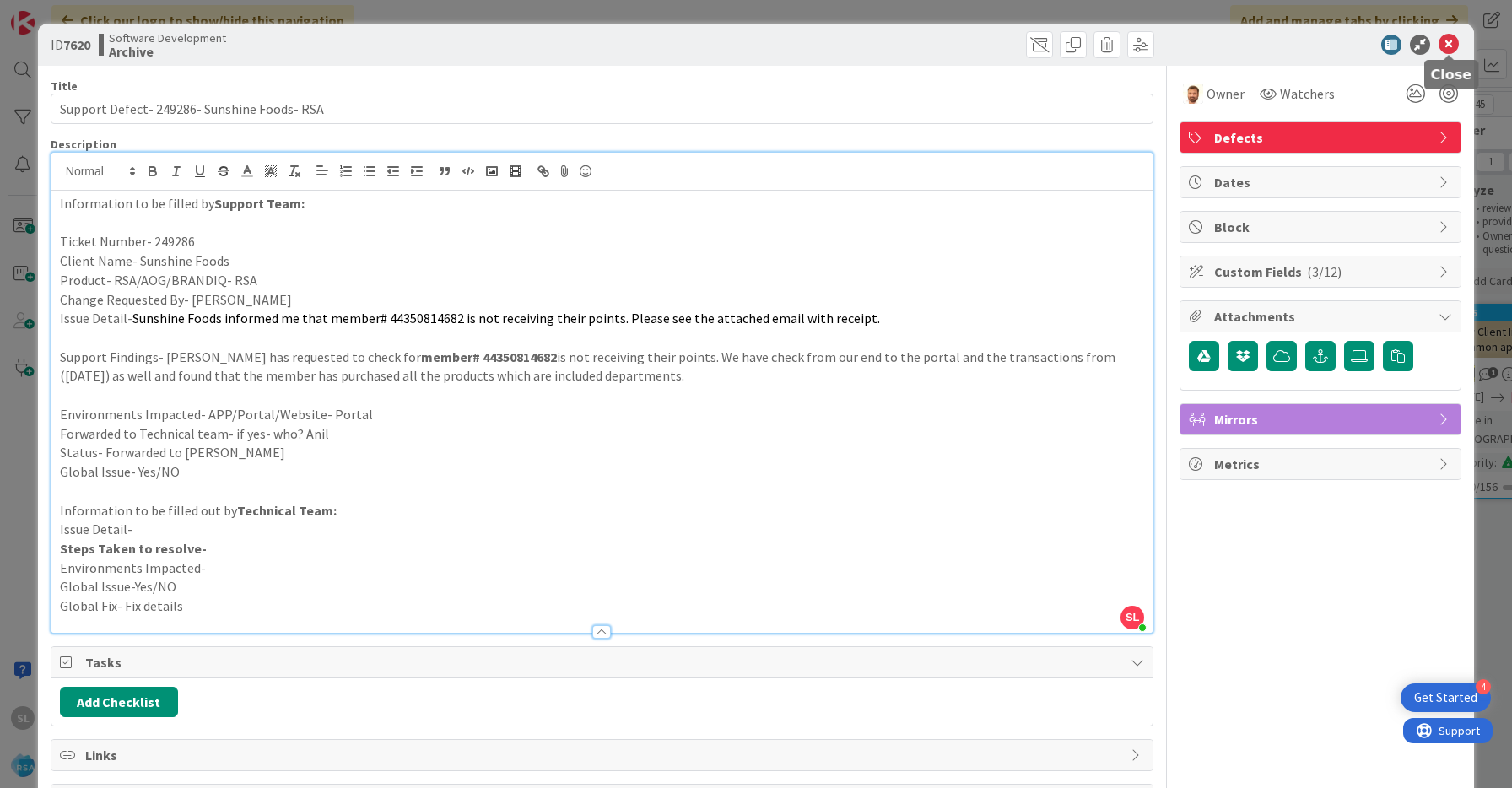
click at [1448, 42] on icon at bounding box center [1448, 44] width 20 height 20
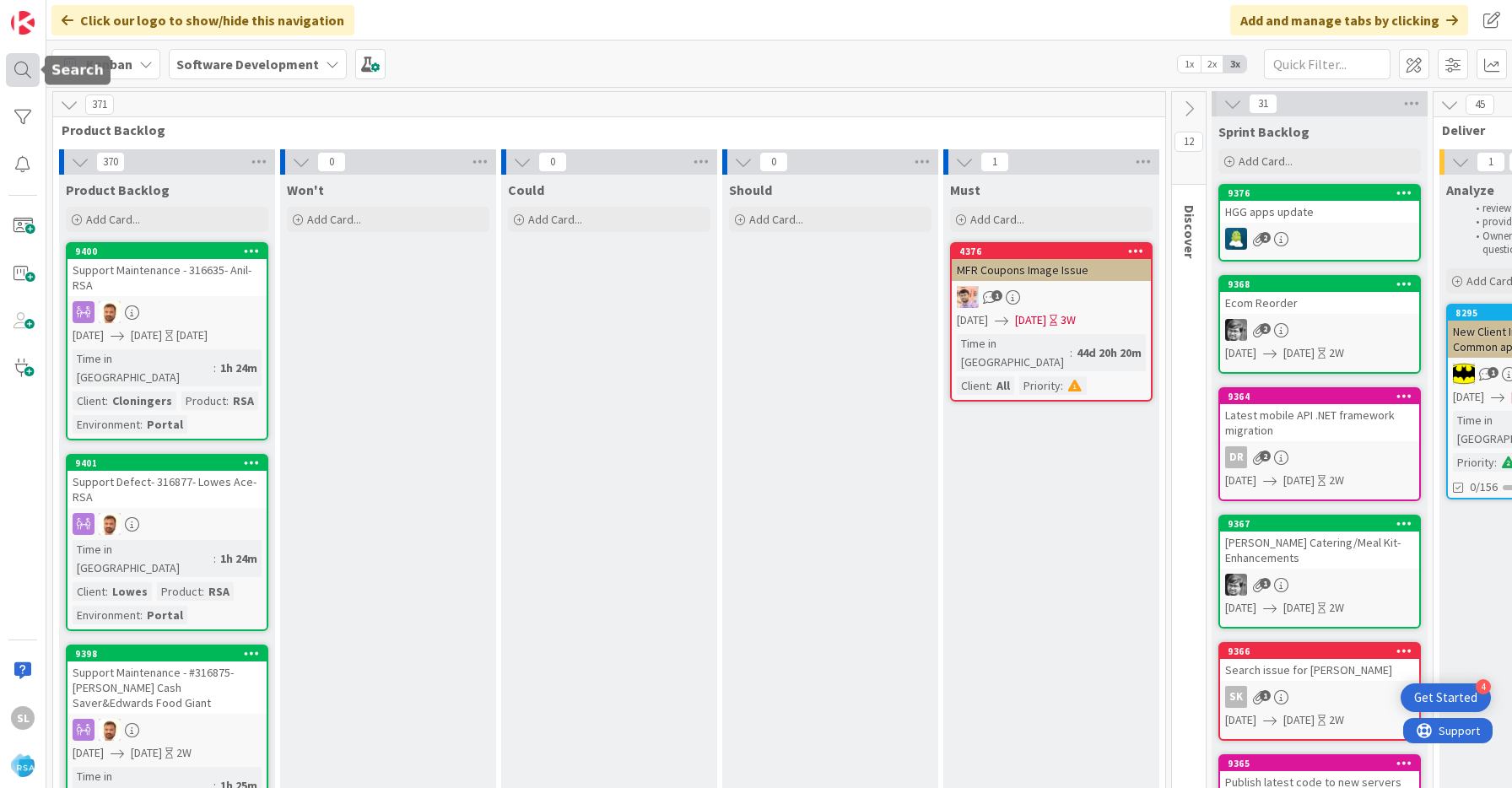
click at [10, 67] on div at bounding box center [22, 70] width 34 height 34
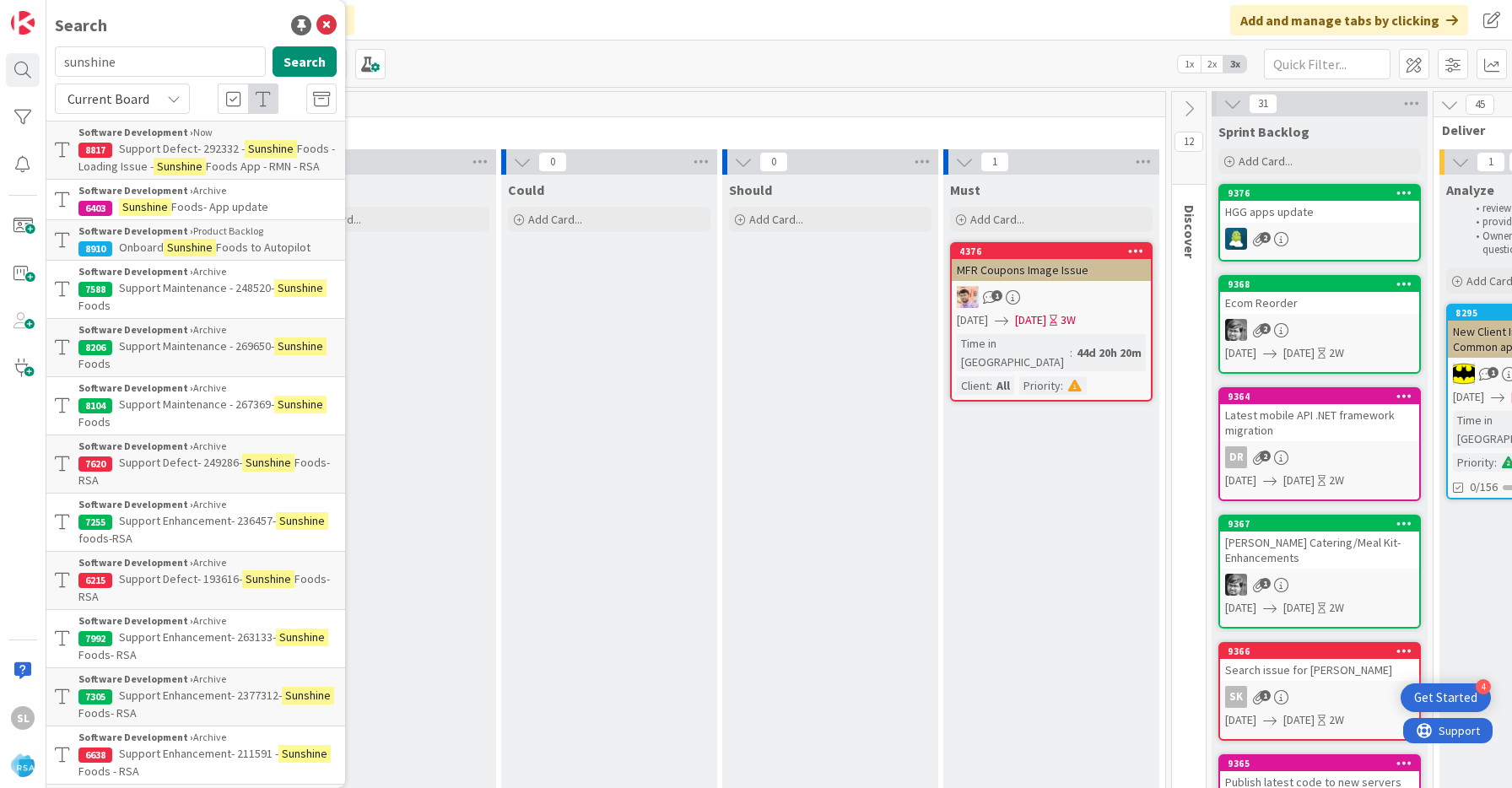
click at [245, 161] on span "Foods App - RMN - RSA" at bounding box center [263, 166] width 114 height 15
click at [244, 161] on span "Foods App - RMN - RSA" at bounding box center [263, 166] width 114 height 15
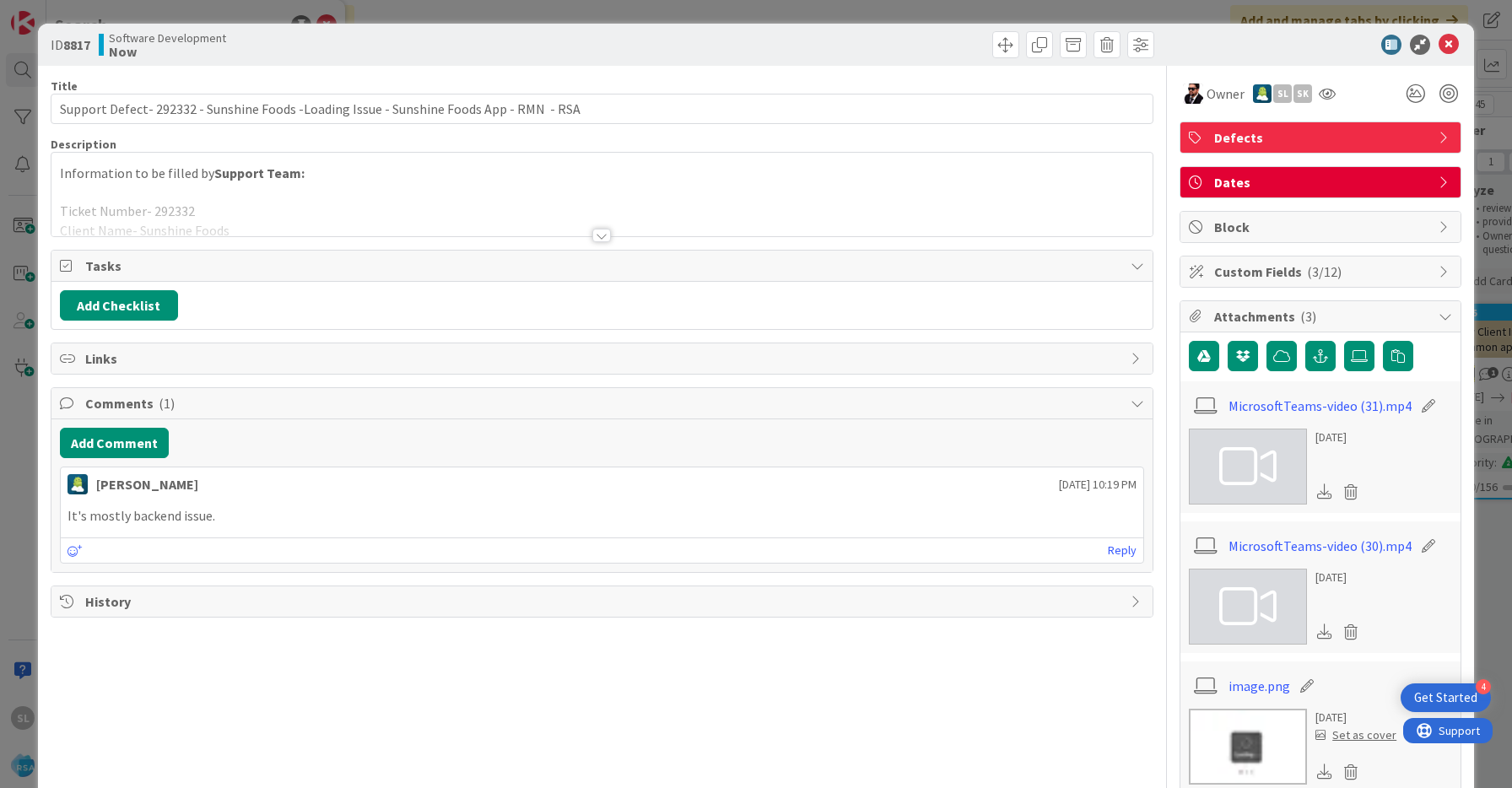
click at [609, 232] on div at bounding box center [601, 236] width 18 height 14
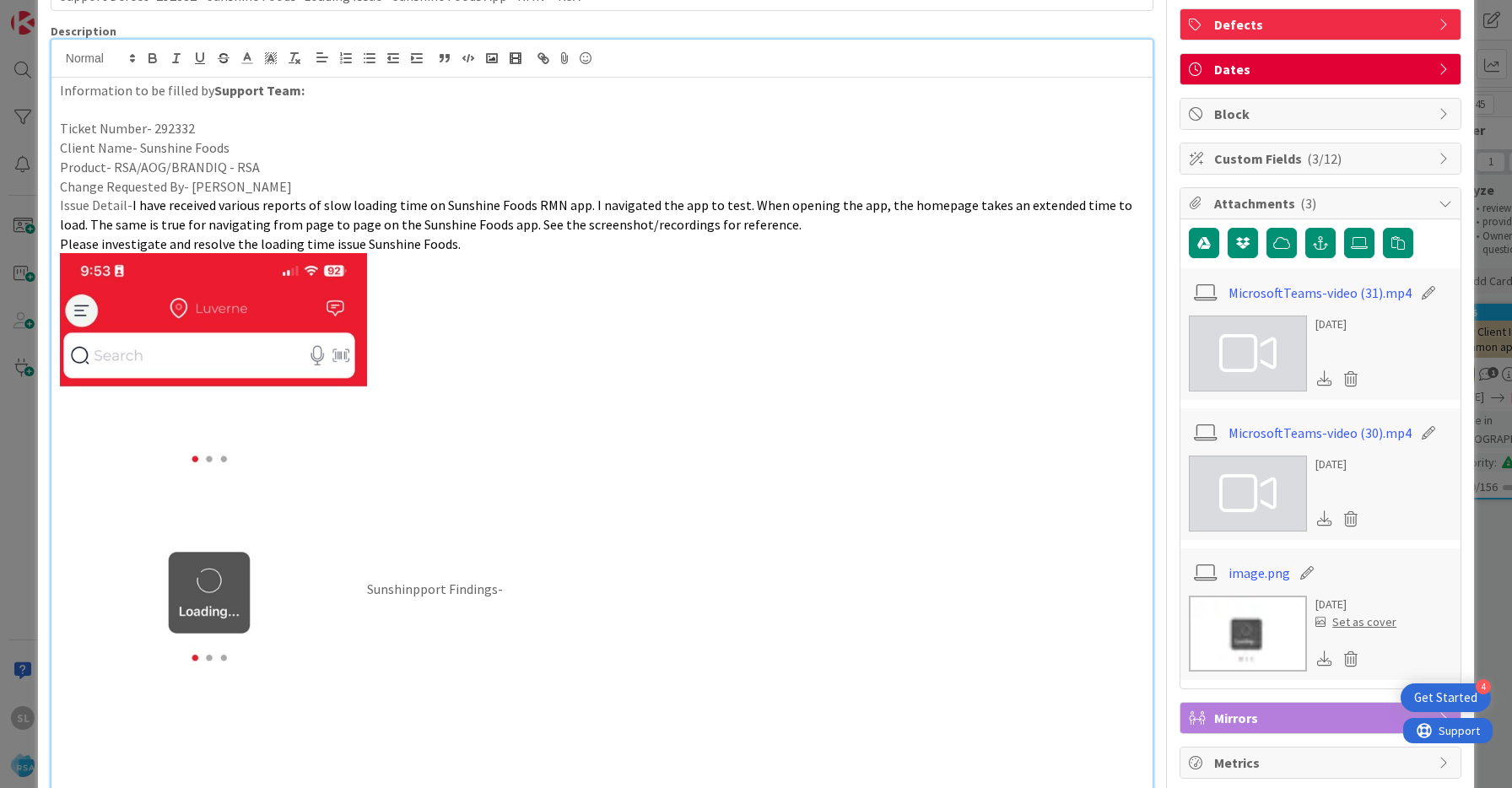
scroll to position [127, 0]
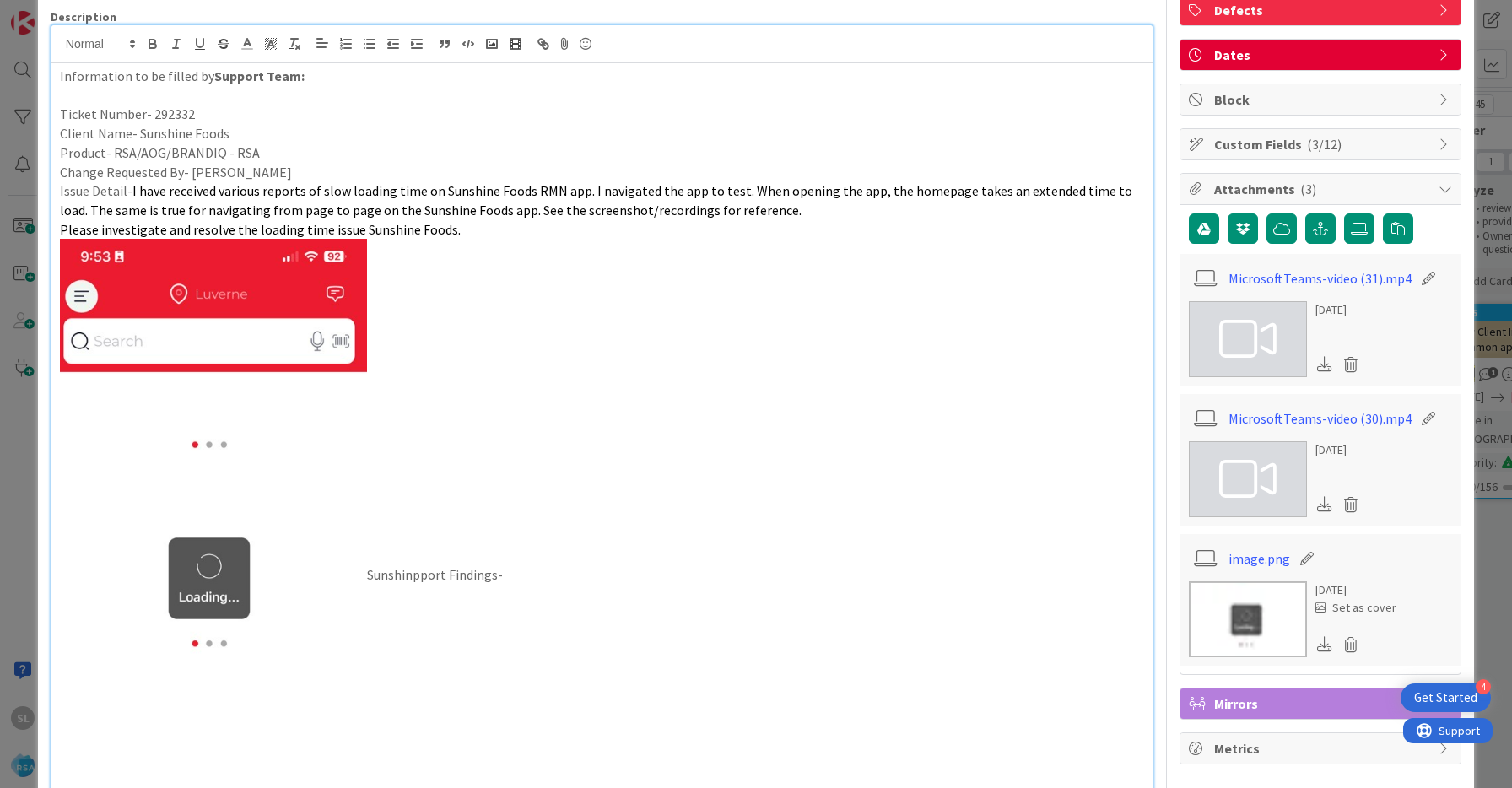
click at [1324, 365] on icon at bounding box center [1325, 364] width 15 height 15
click at [1329, 503] on icon at bounding box center [1325, 504] width 15 height 15
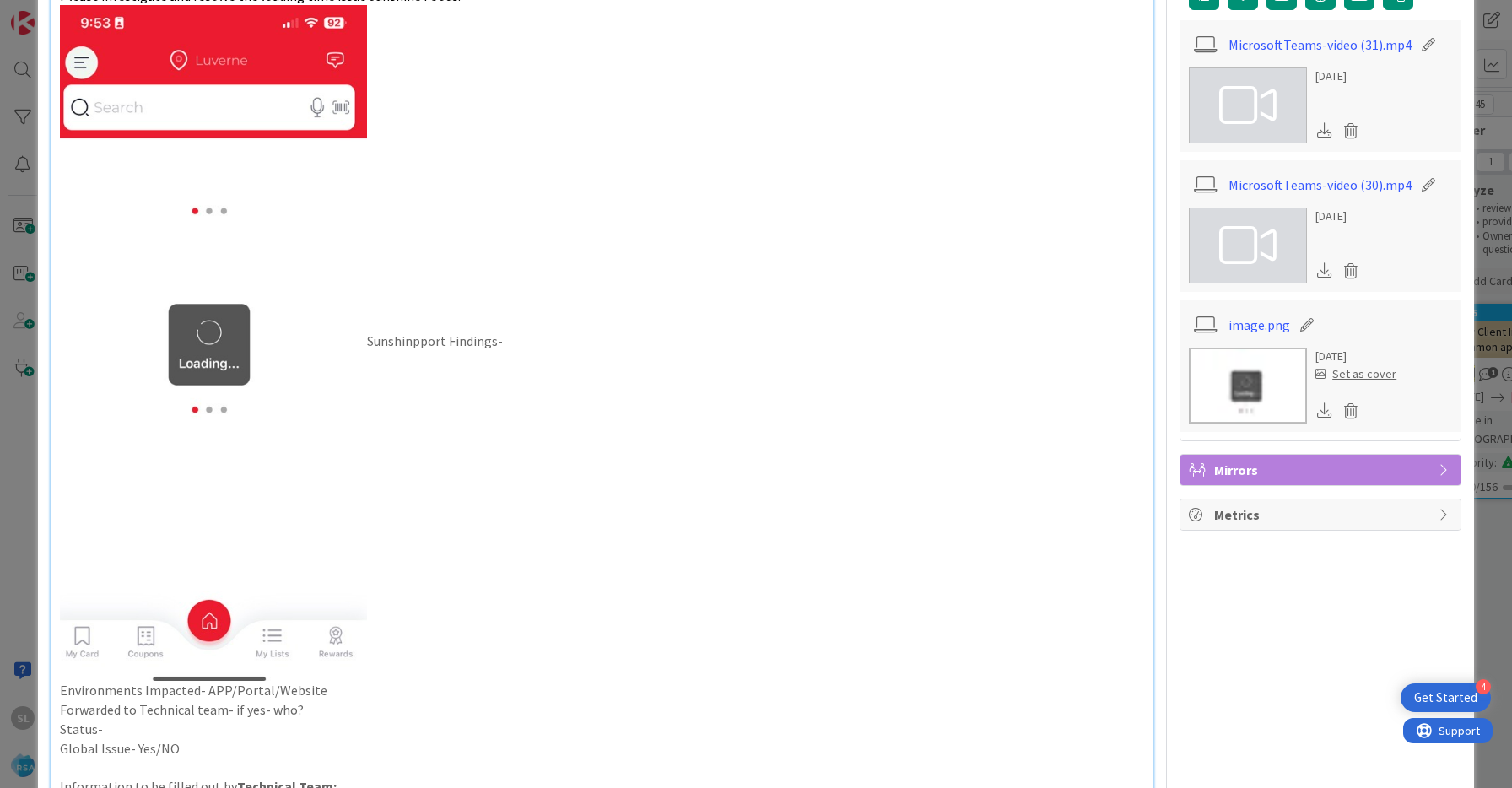
scroll to position [468, 0]
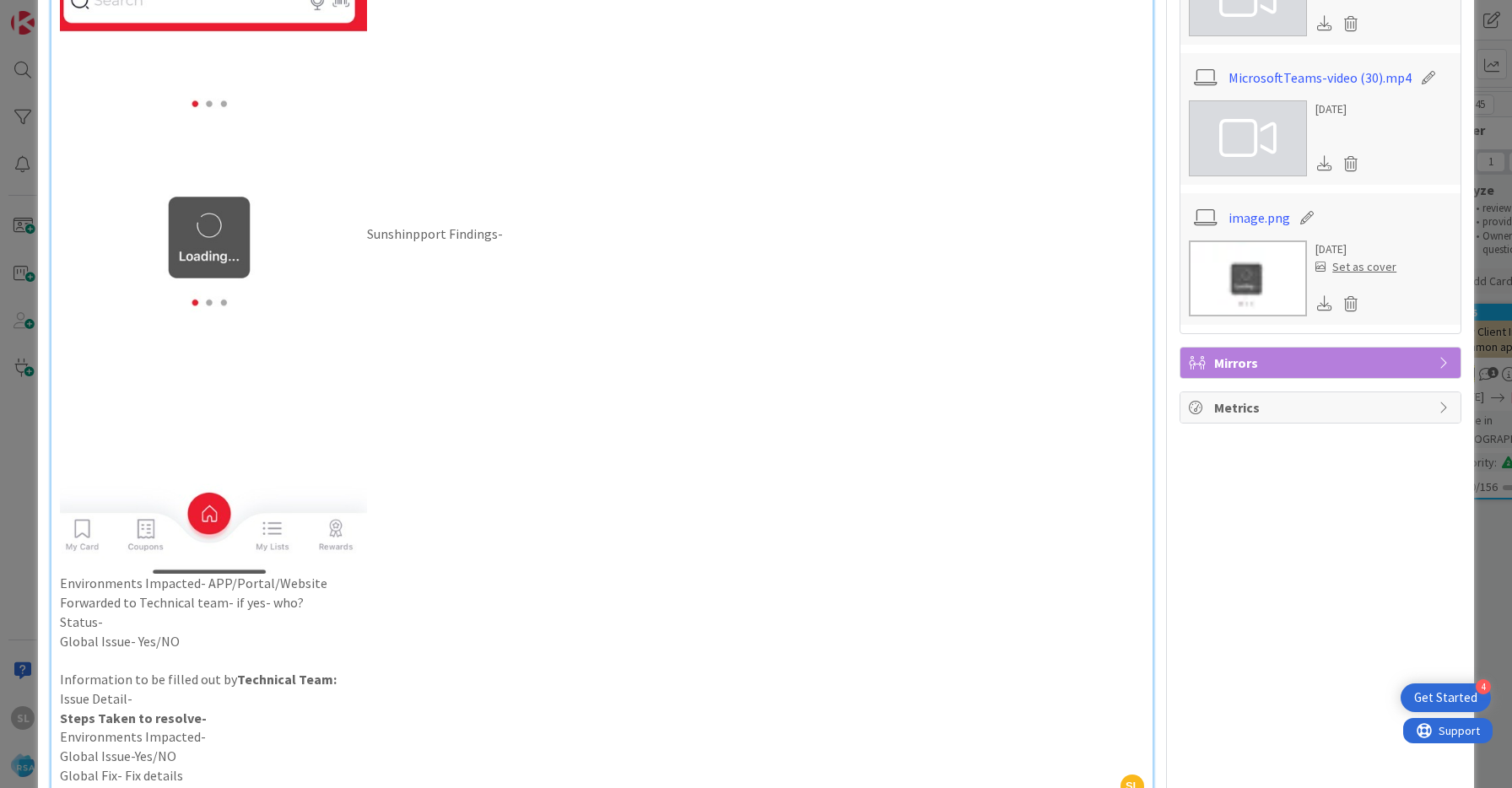
click at [1329, 304] on icon at bounding box center [1325, 303] width 15 height 15
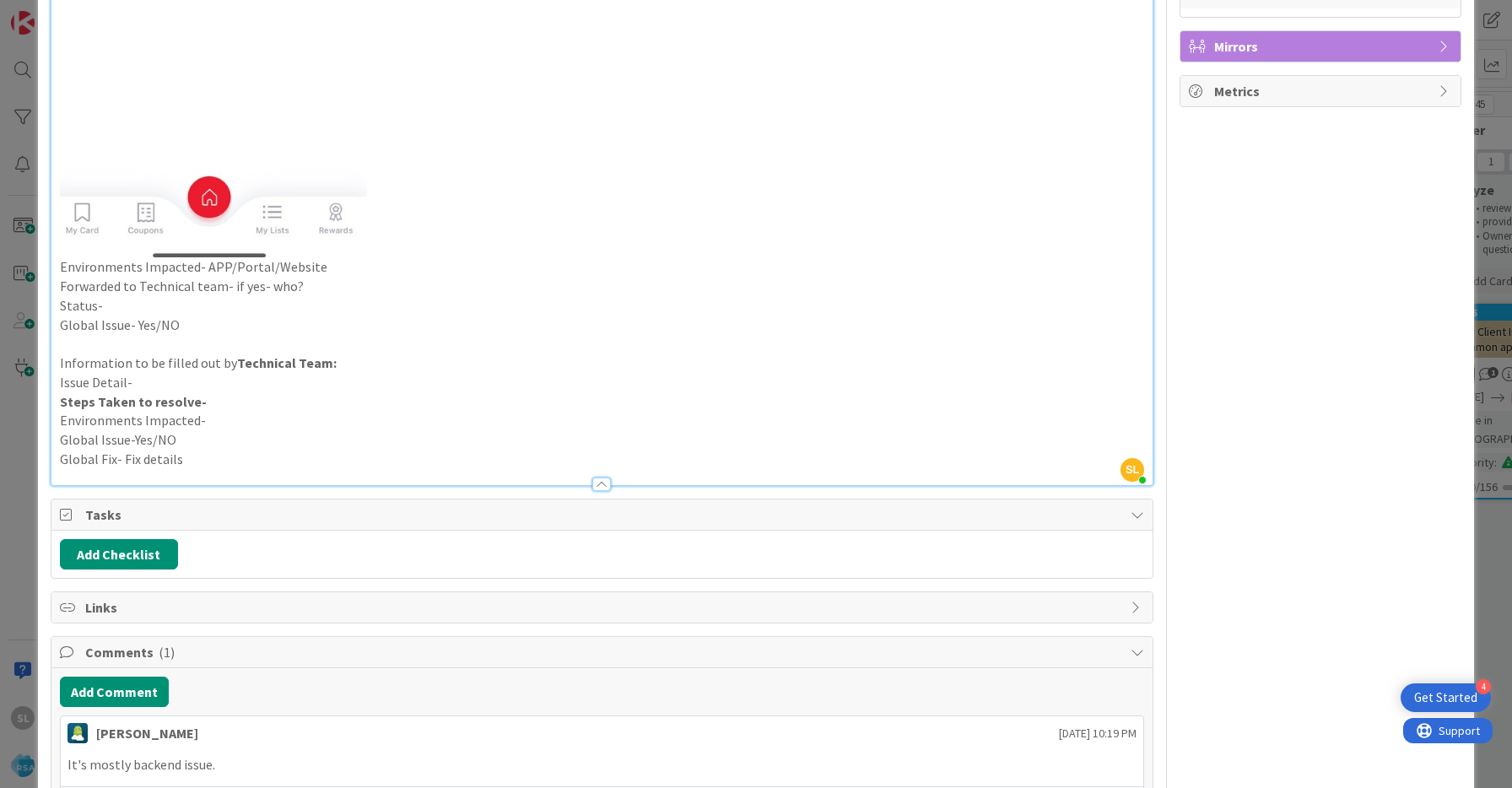
scroll to position [783, 0]
